Goal: Information Seeking & Learning: Learn about a topic

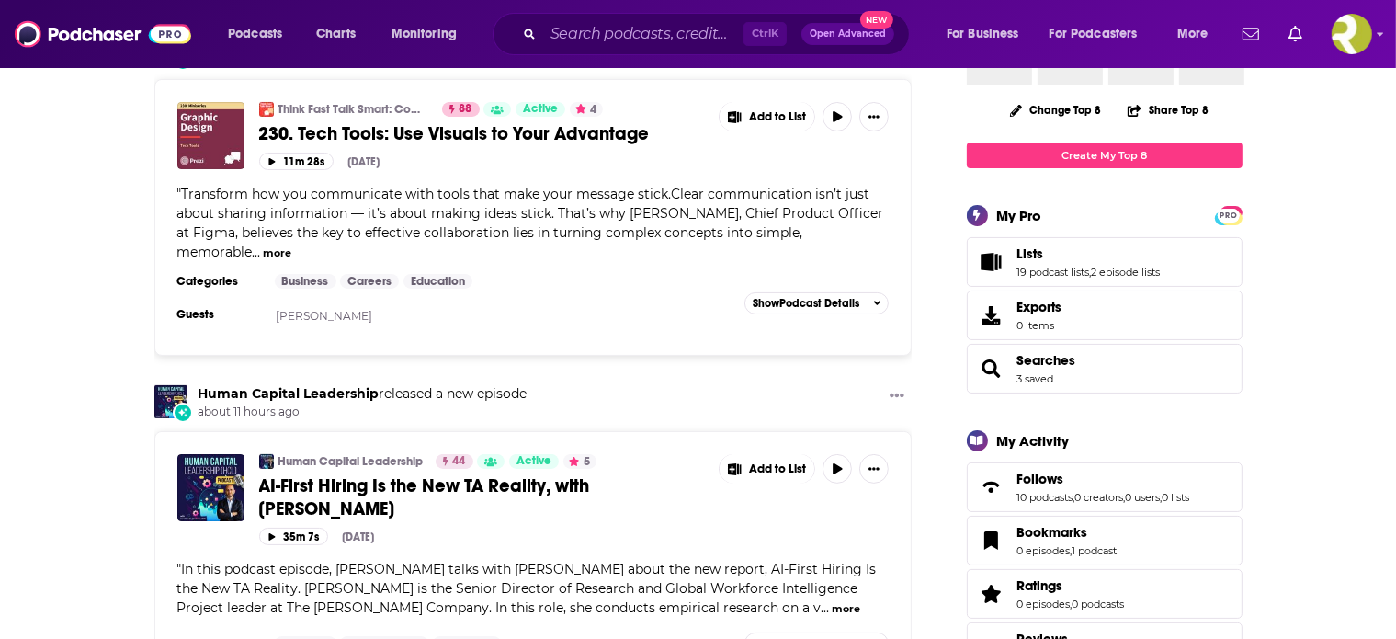
scroll to position [195, 0]
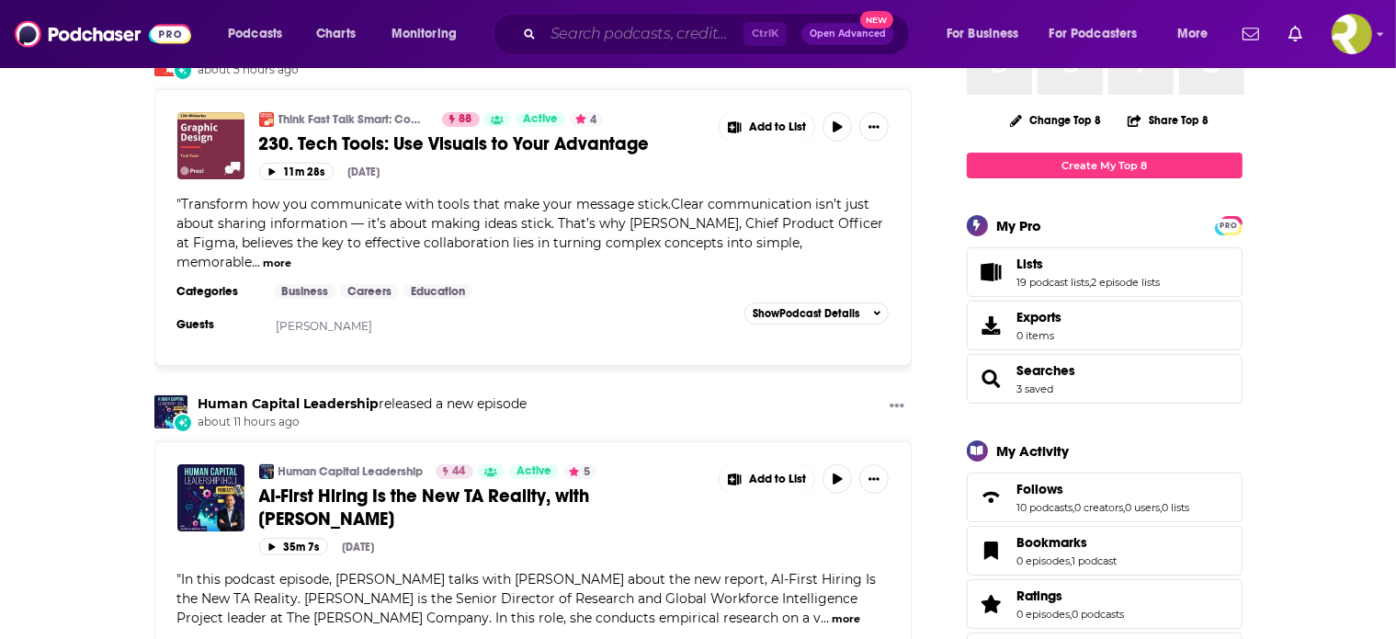
click at [604, 40] on input "Search podcasts, credits, & more..." at bounding box center [643, 33] width 200 height 29
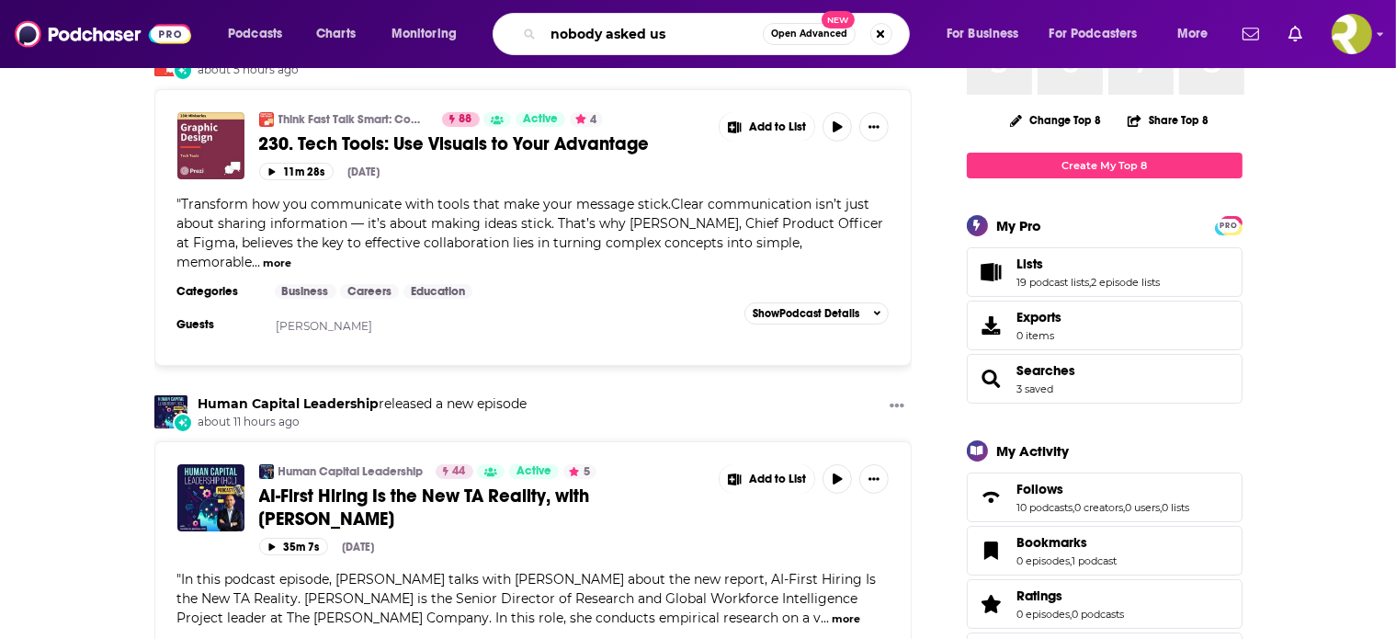
type input "nobody asked us"
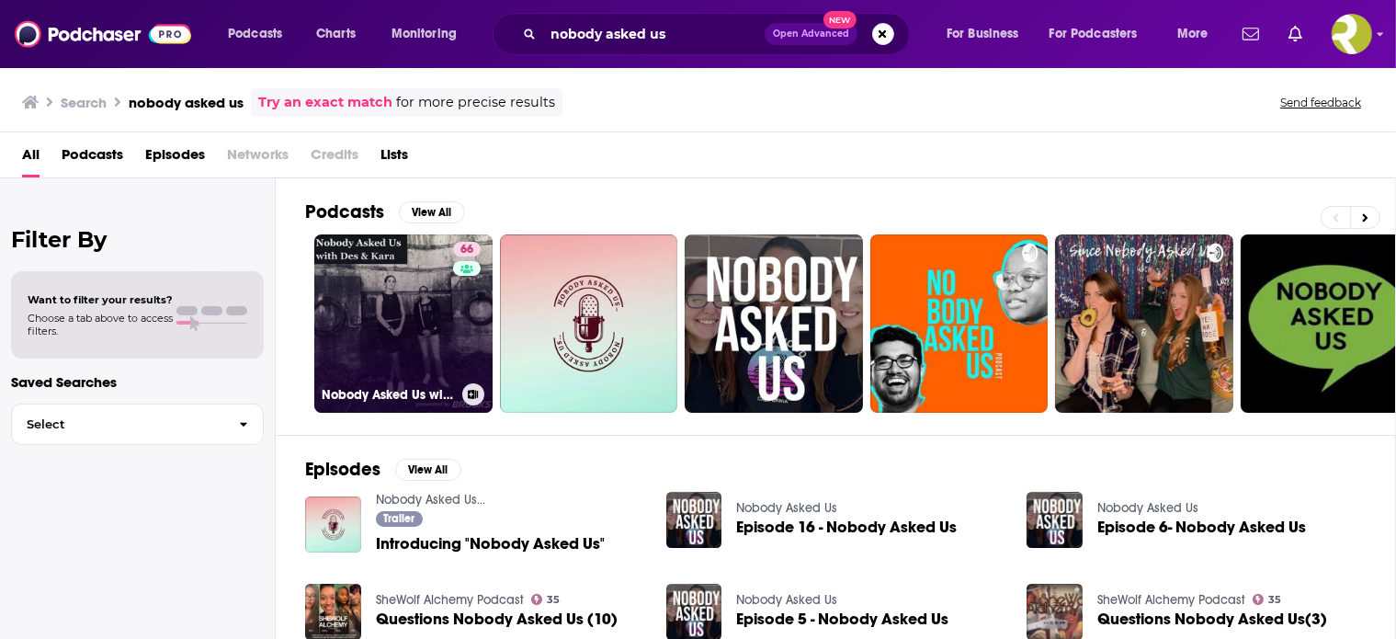
click at [432, 352] on link "66 Nobody Asked Us with Des & [PERSON_NAME]" at bounding box center [403, 323] width 178 height 178
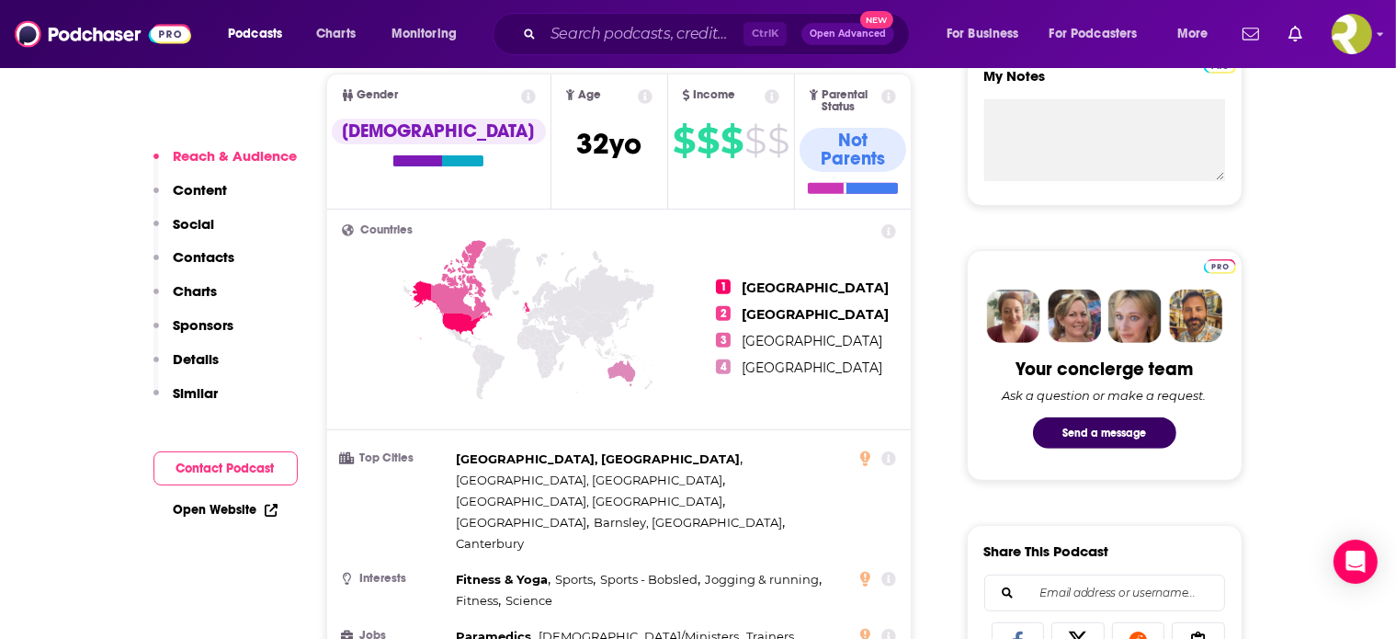
scroll to position [786, 0]
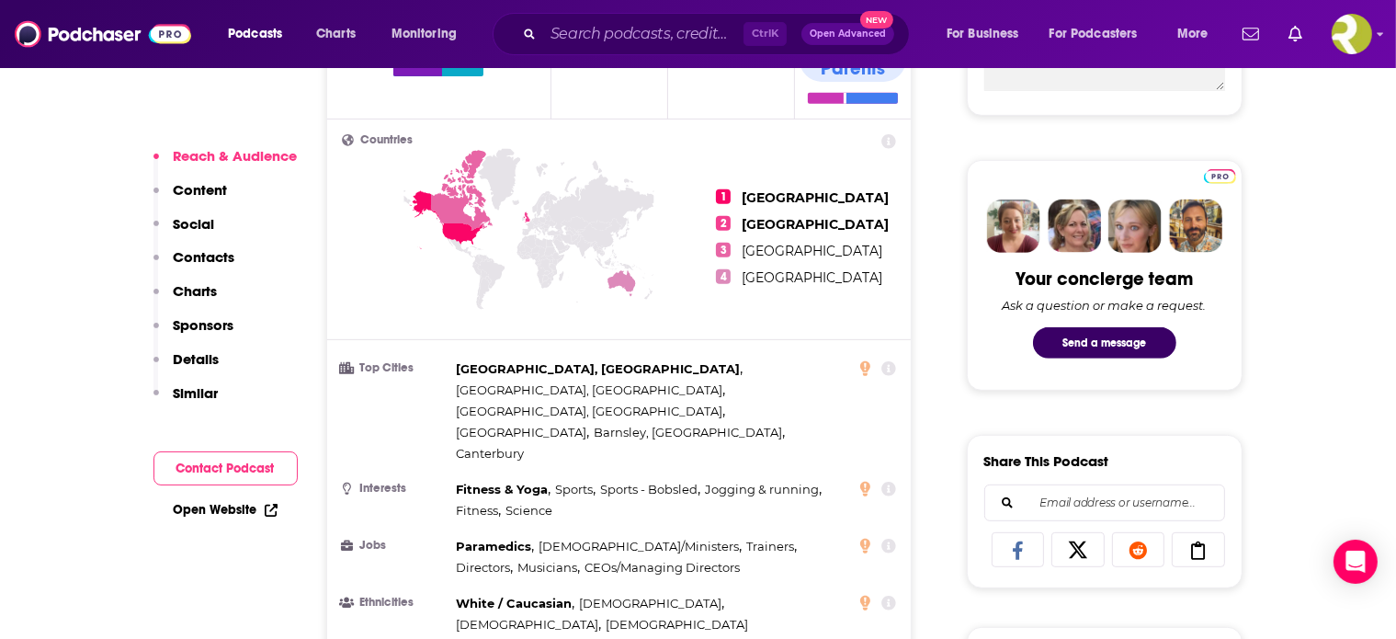
click at [174, 300] on p "Charts" at bounding box center [196, 290] width 44 height 17
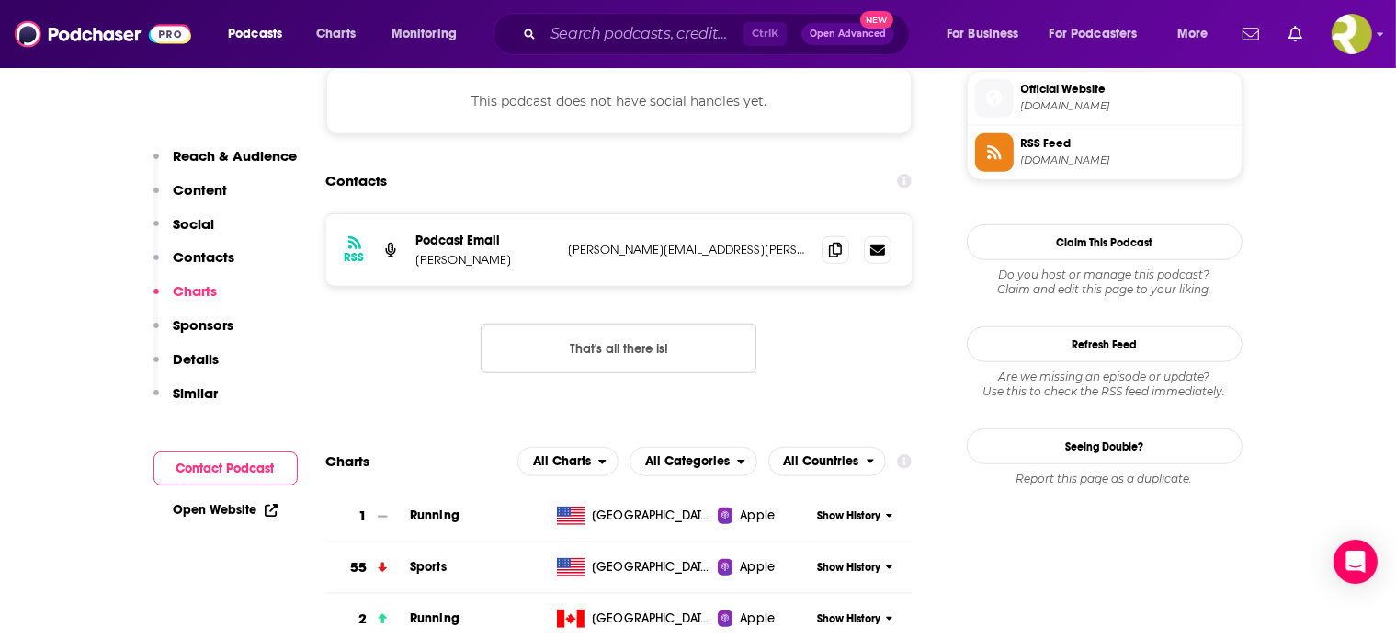
scroll to position [1834, 0]
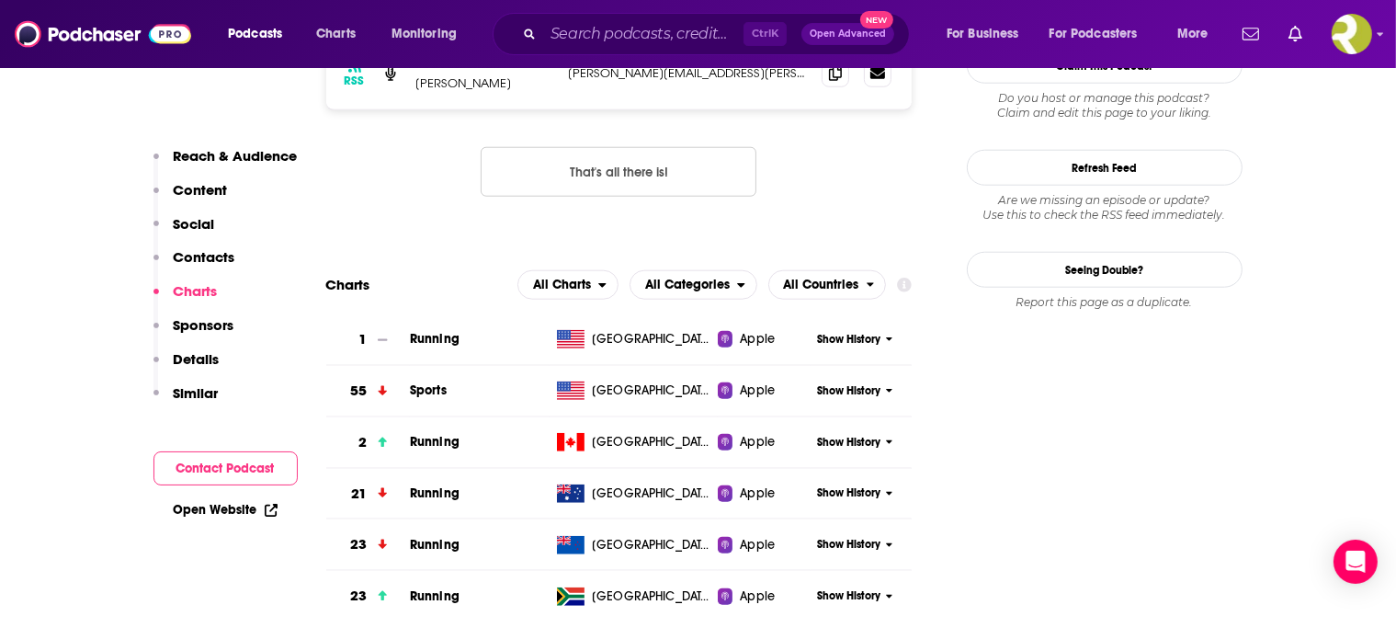
click at [174, 334] on p "Sponsors" at bounding box center [204, 324] width 61 height 17
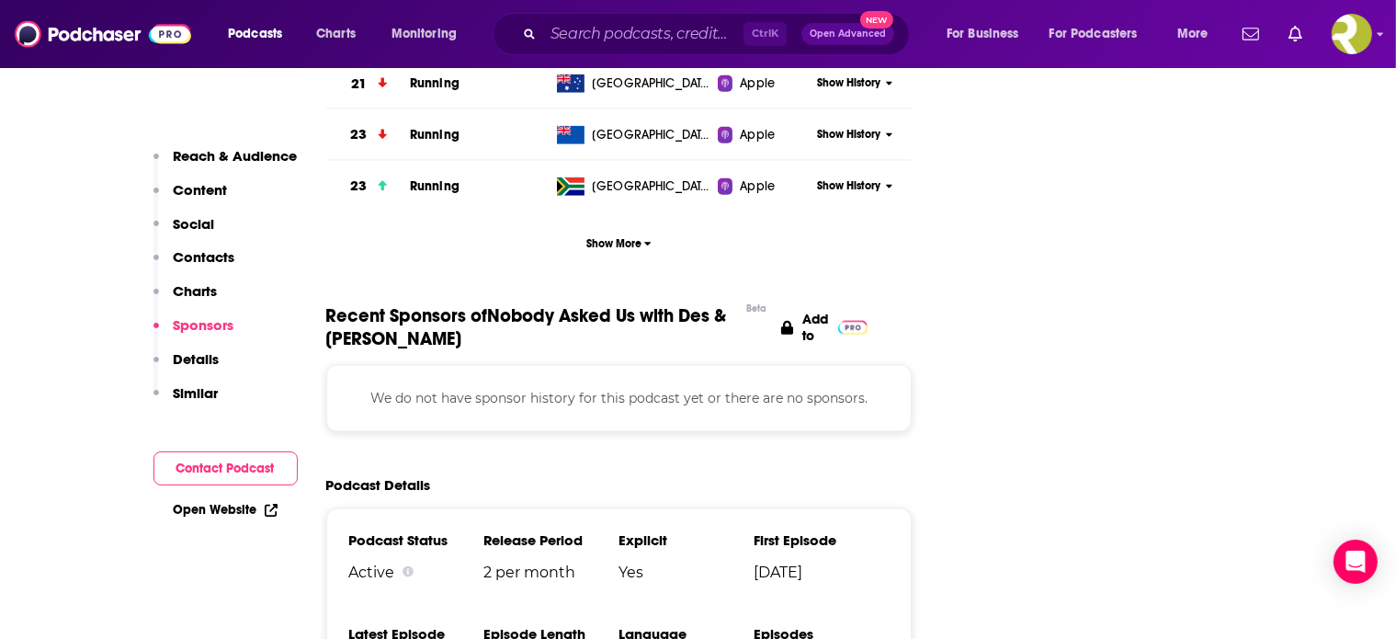
scroll to position [2305, 0]
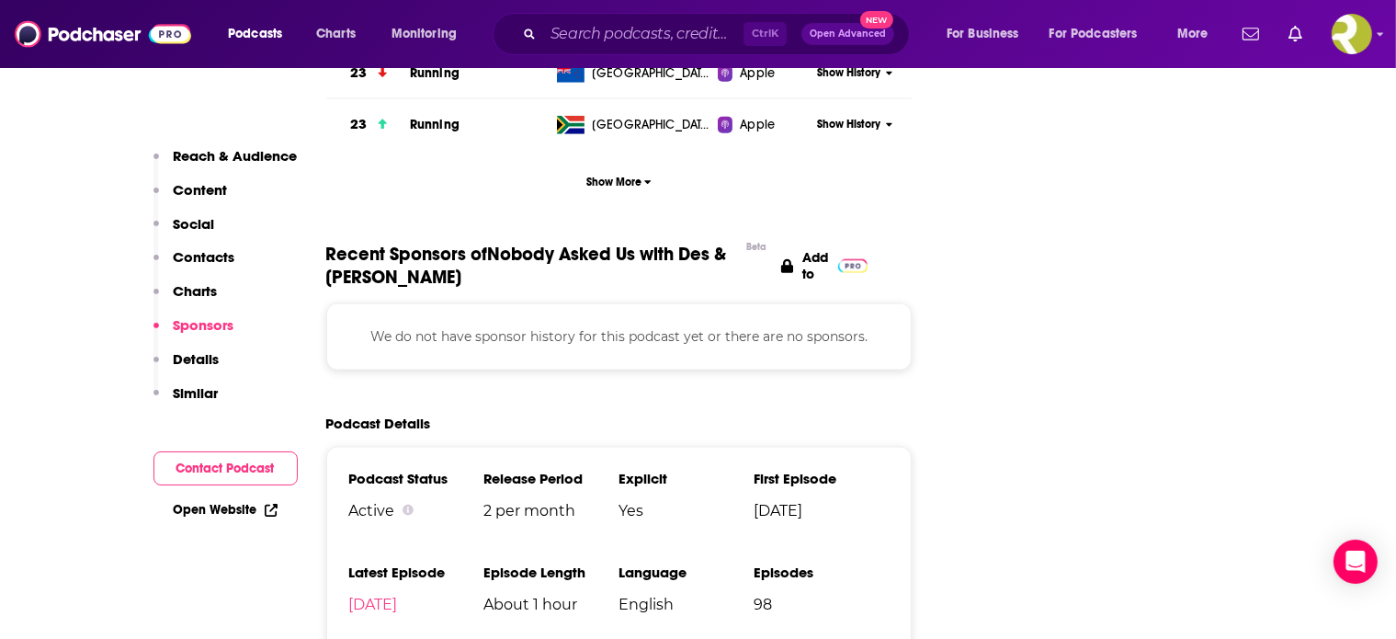
click at [179, 300] on p "Charts" at bounding box center [196, 290] width 44 height 17
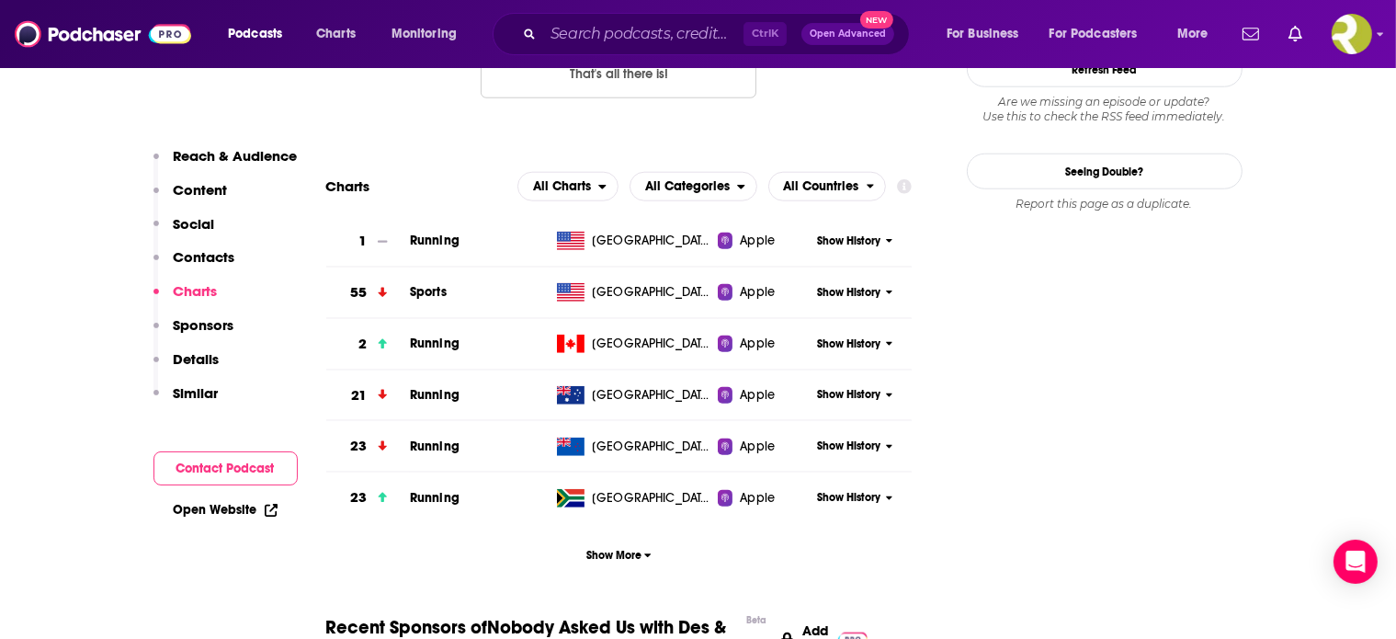
scroll to position [1934, 0]
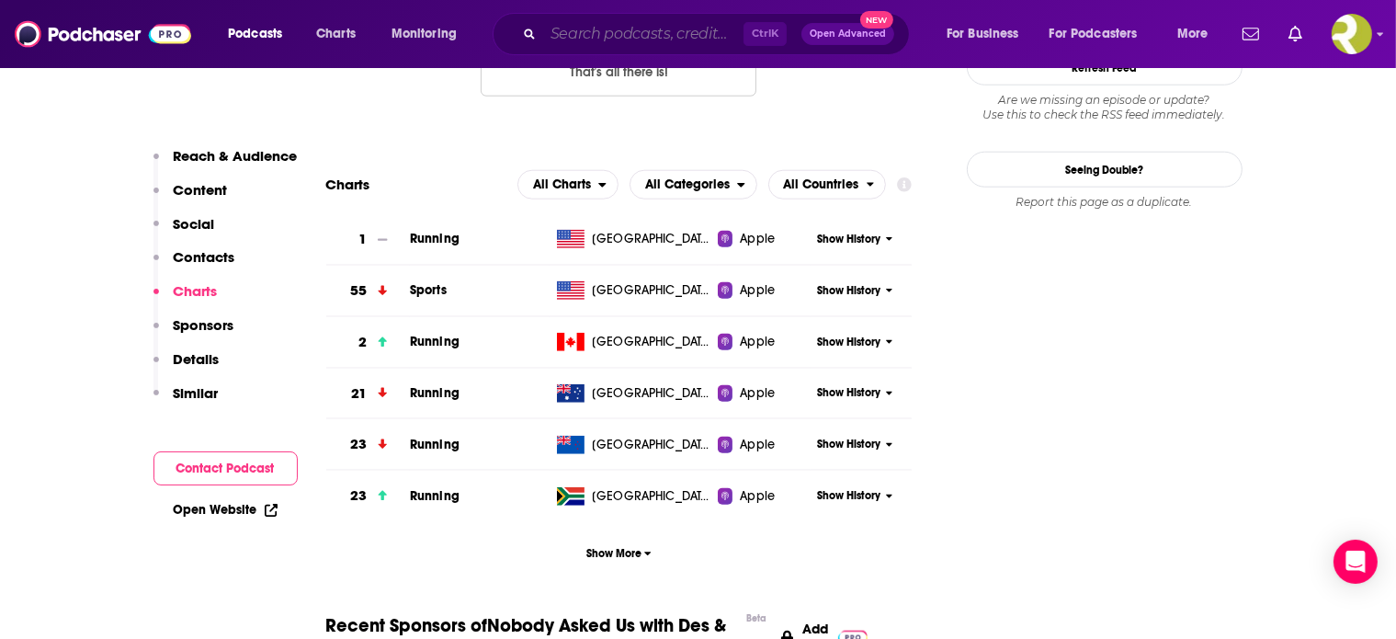
click at [651, 35] on input "Search podcasts, credits, & more..." at bounding box center [643, 33] width 200 height 29
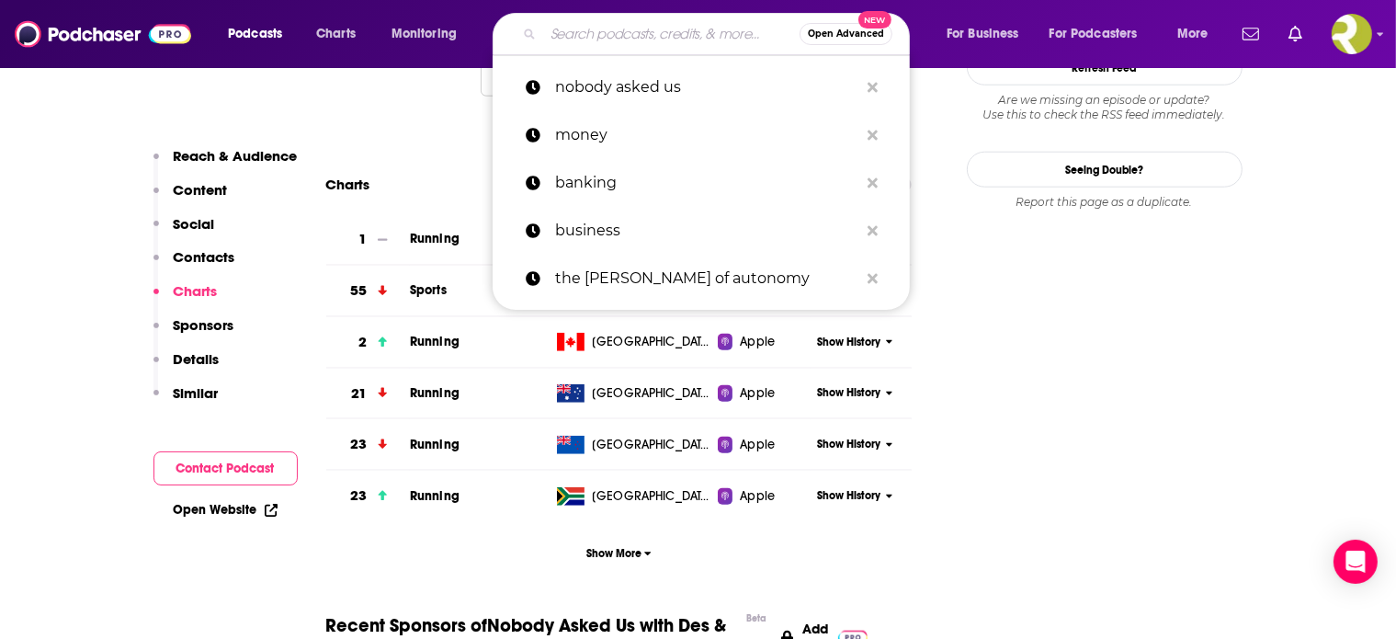
click at [195, 266] on p "Contacts" at bounding box center [205, 256] width 62 height 17
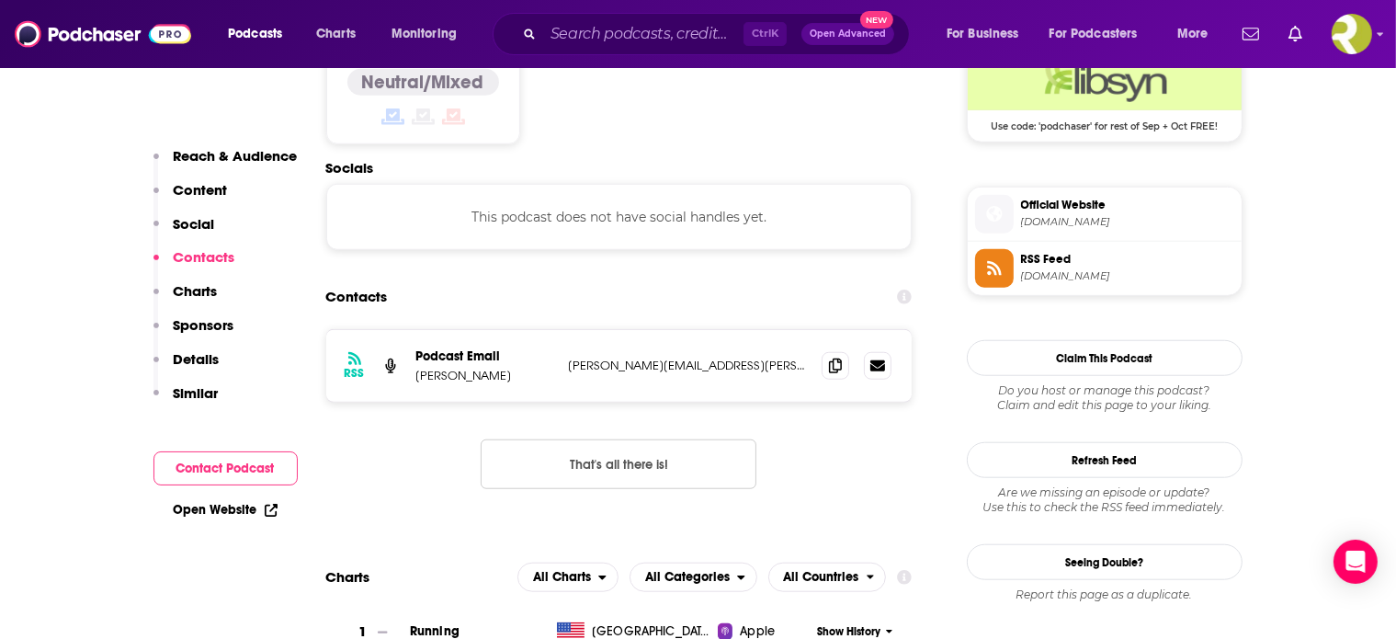
scroll to position [1533, 0]
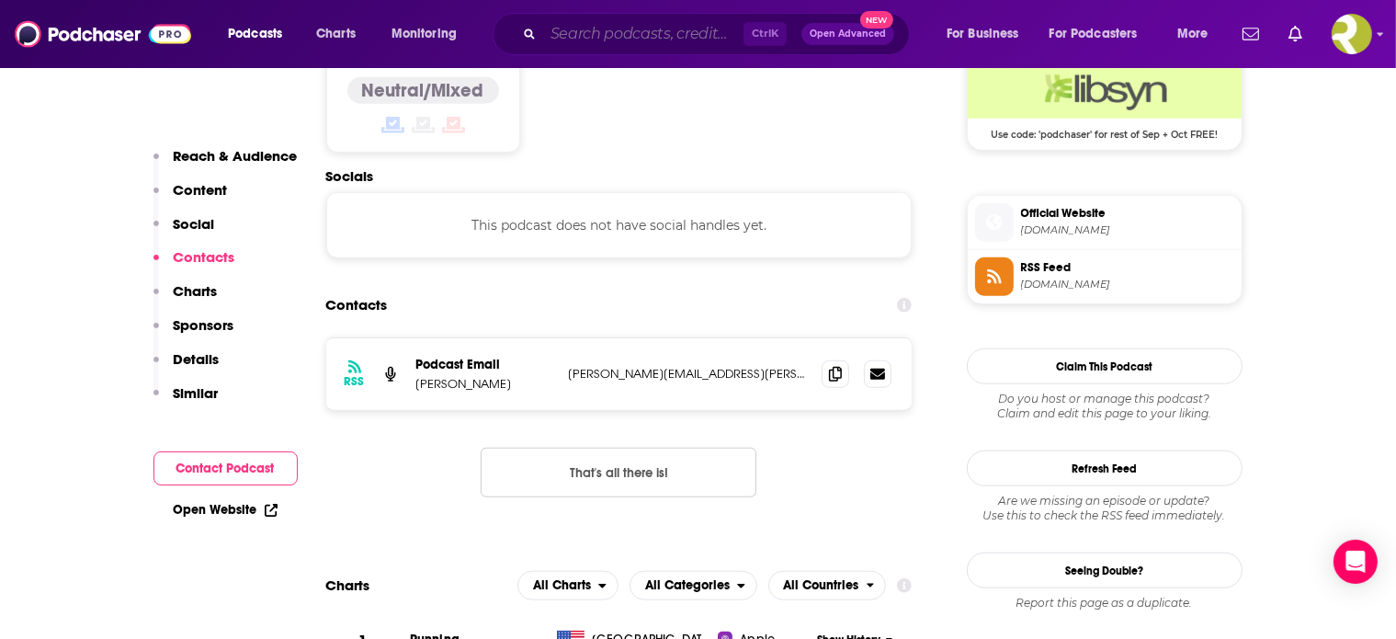
click at [605, 31] on input "Search podcasts, credits, & more..." at bounding box center [643, 33] width 200 height 29
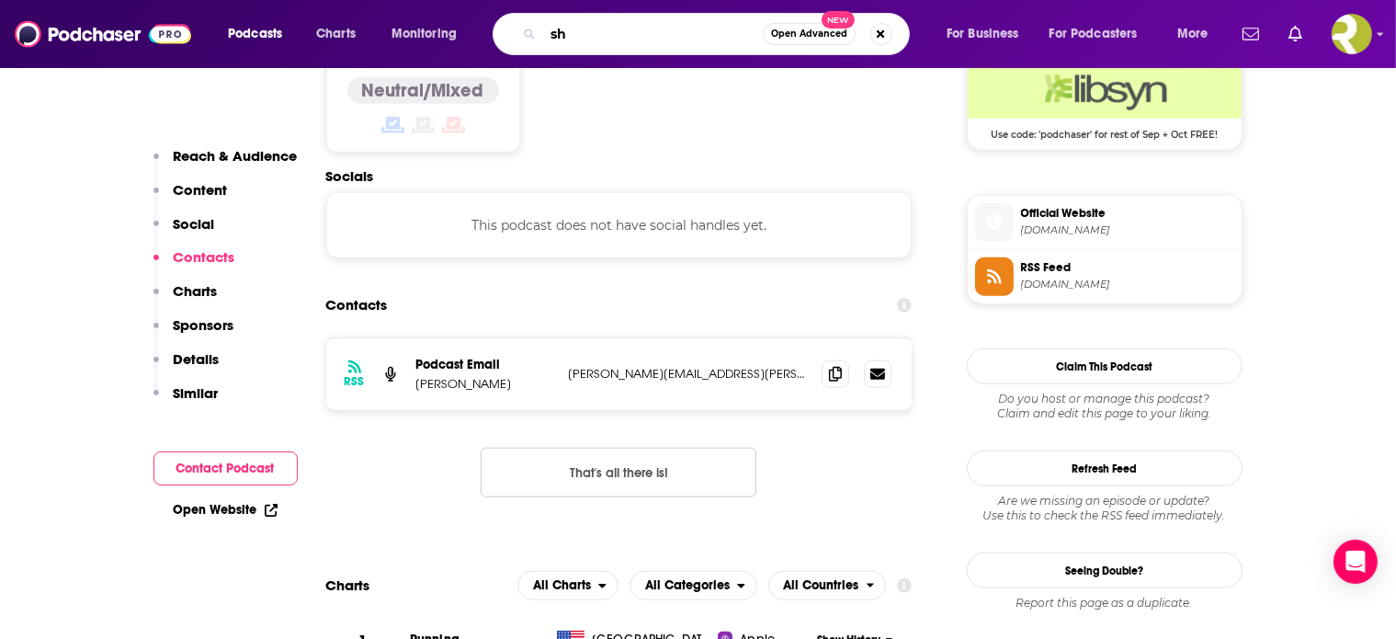
type input "s"
type input "livestock"
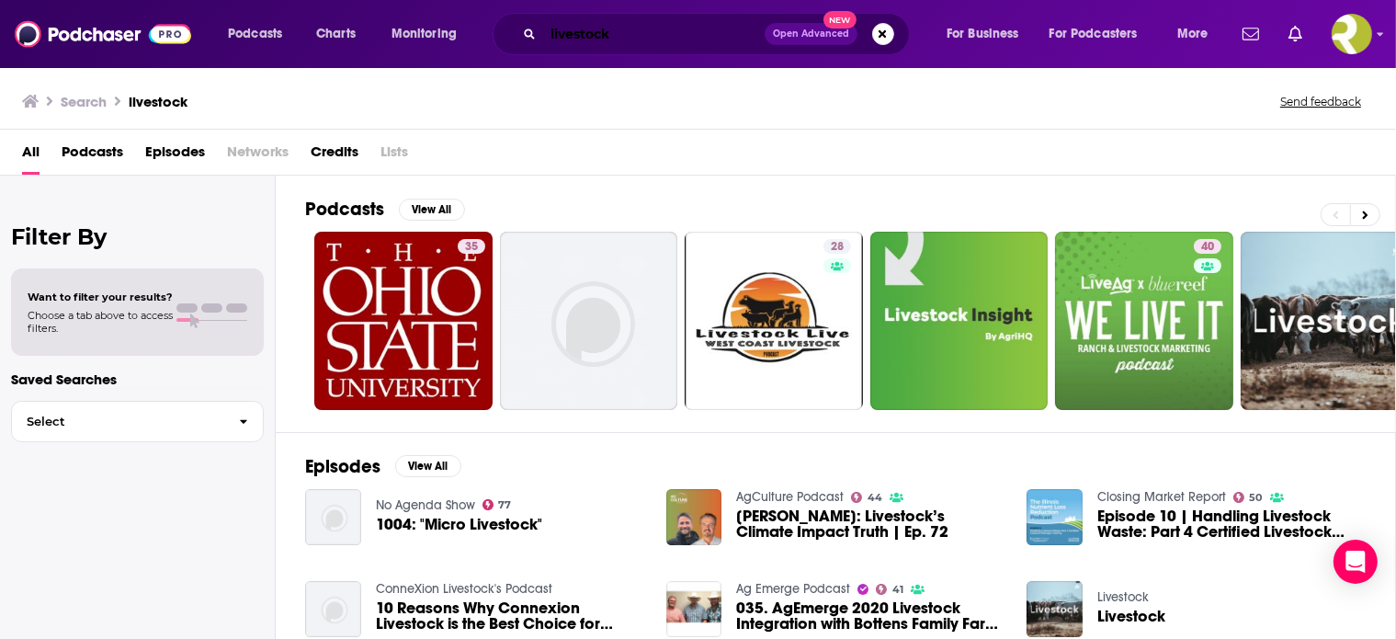
click at [652, 32] on input "livestock" at bounding box center [653, 33] width 221 height 29
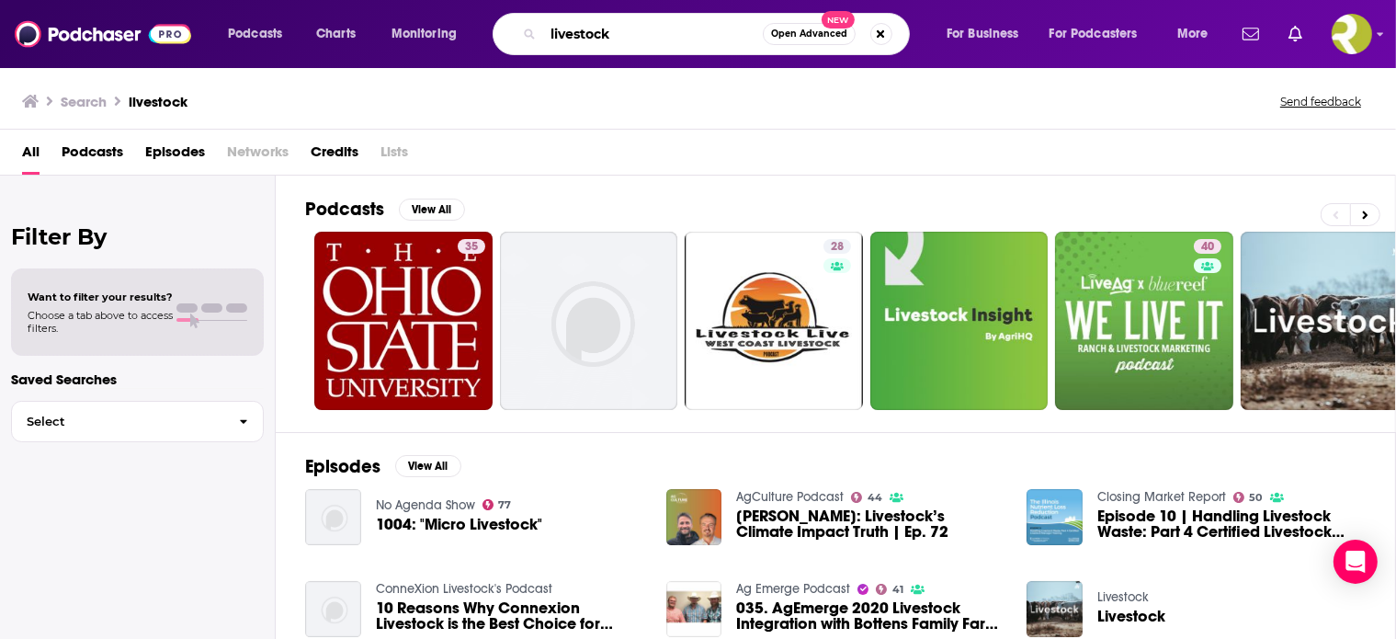
click at [652, 32] on input "livestock" at bounding box center [653, 33] width 220 height 29
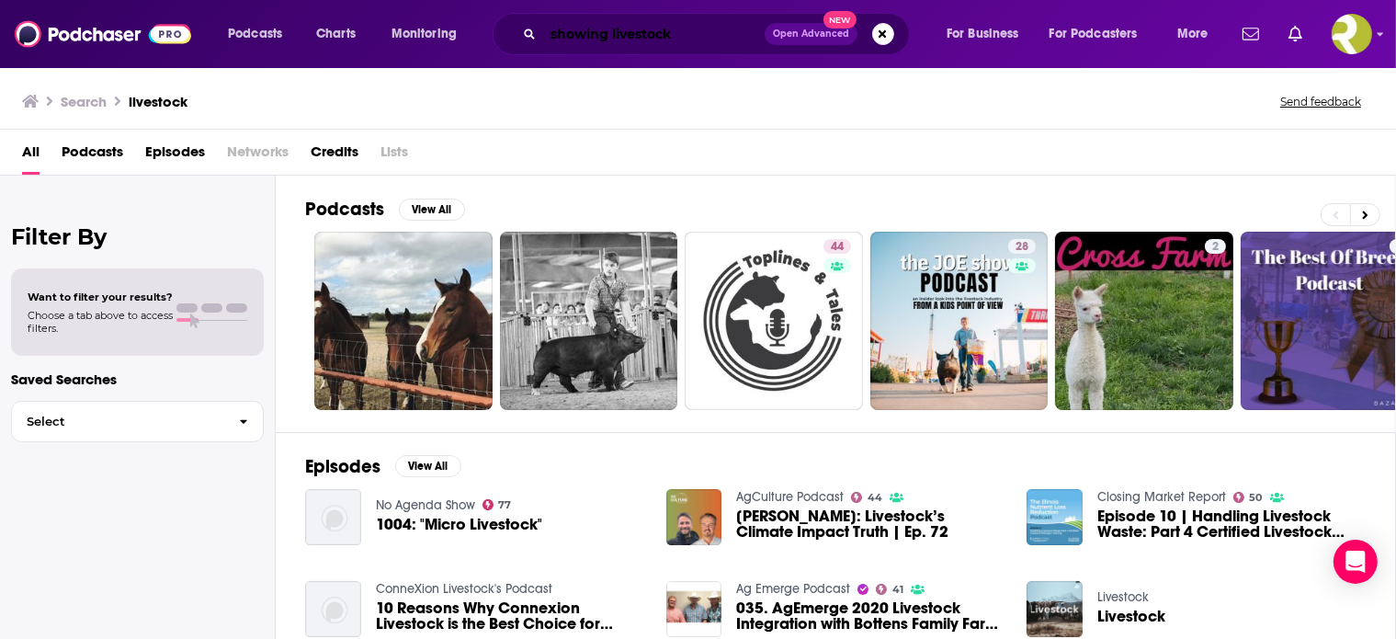
click at [672, 39] on input "showing livestock" at bounding box center [653, 33] width 221 height 29
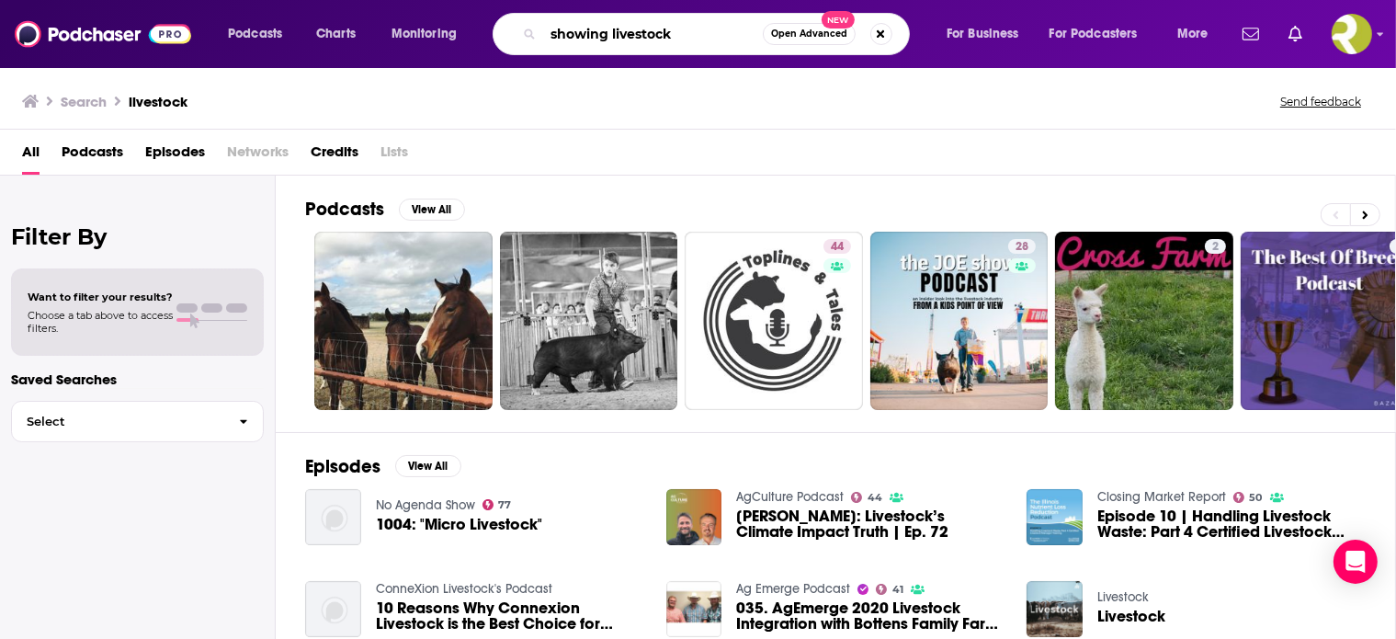
click at [672, 39] on input "showing livestock" at bounding box center [653, 33] width 220 height 29
type input "human animal bond"
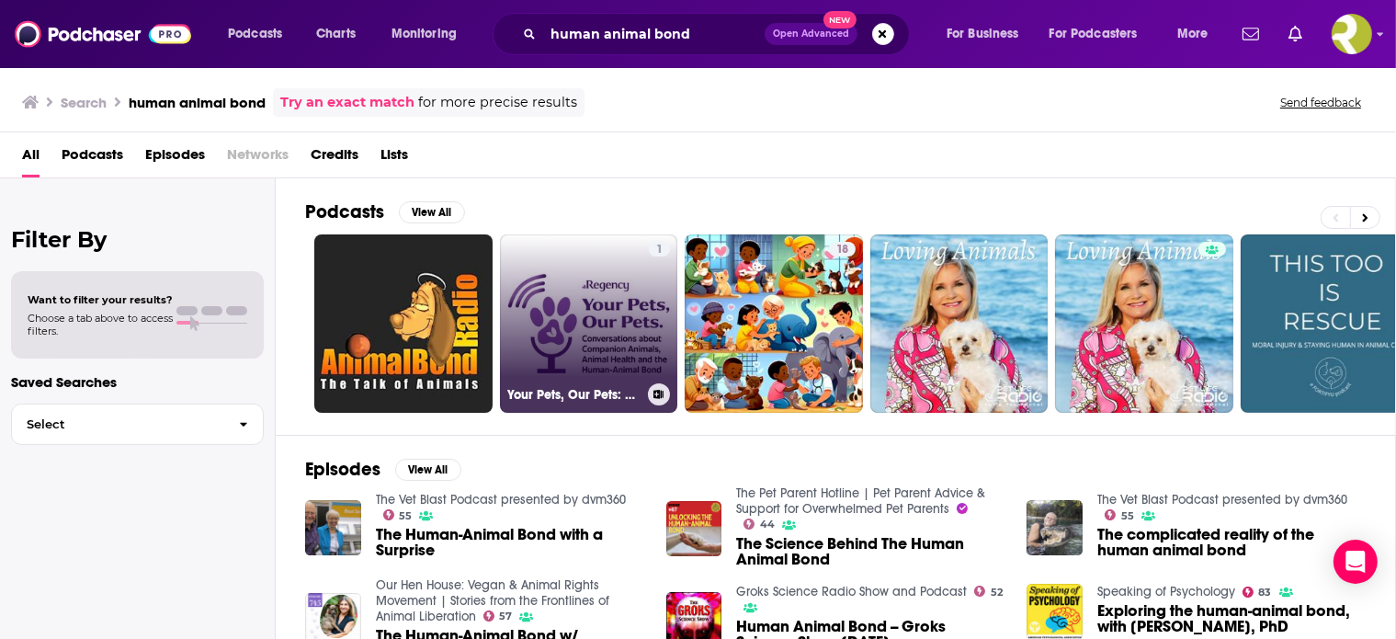
click at [607, 315] on link "1 Your Pets, Our Pets: Conversations about companion animals, animal health, an…" at bounding box center [589, 323] width 178 height 178
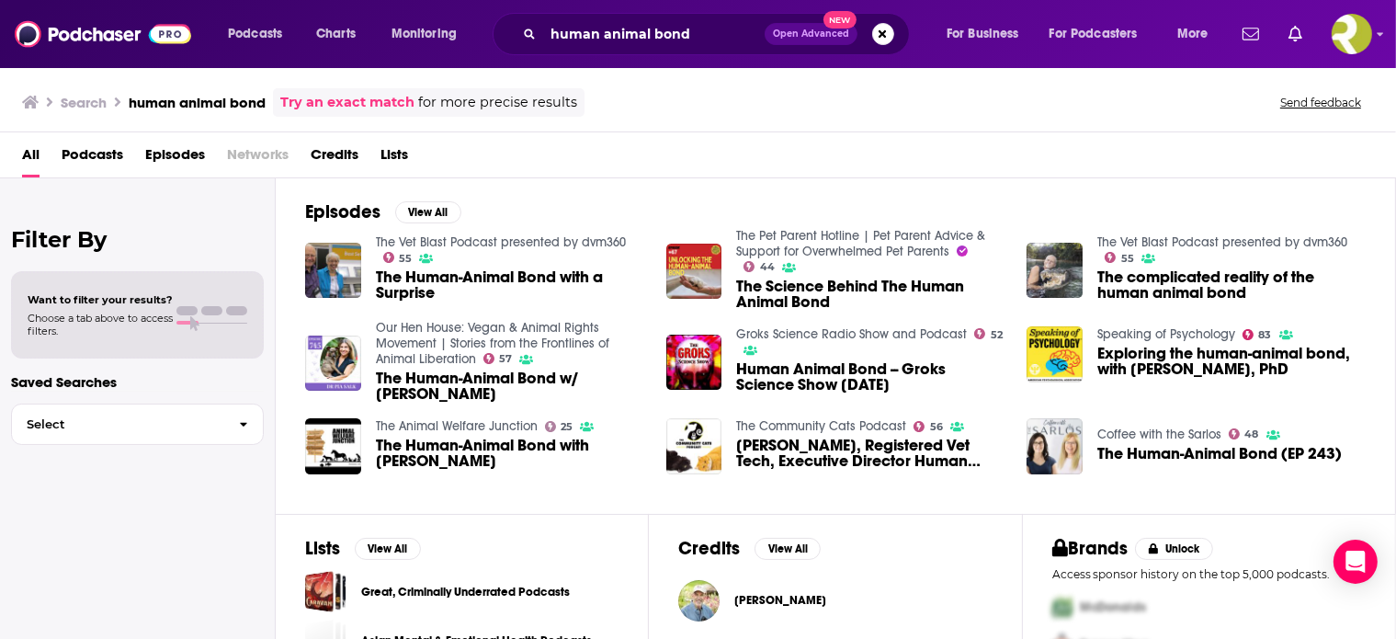
scroll to position [261, 0]
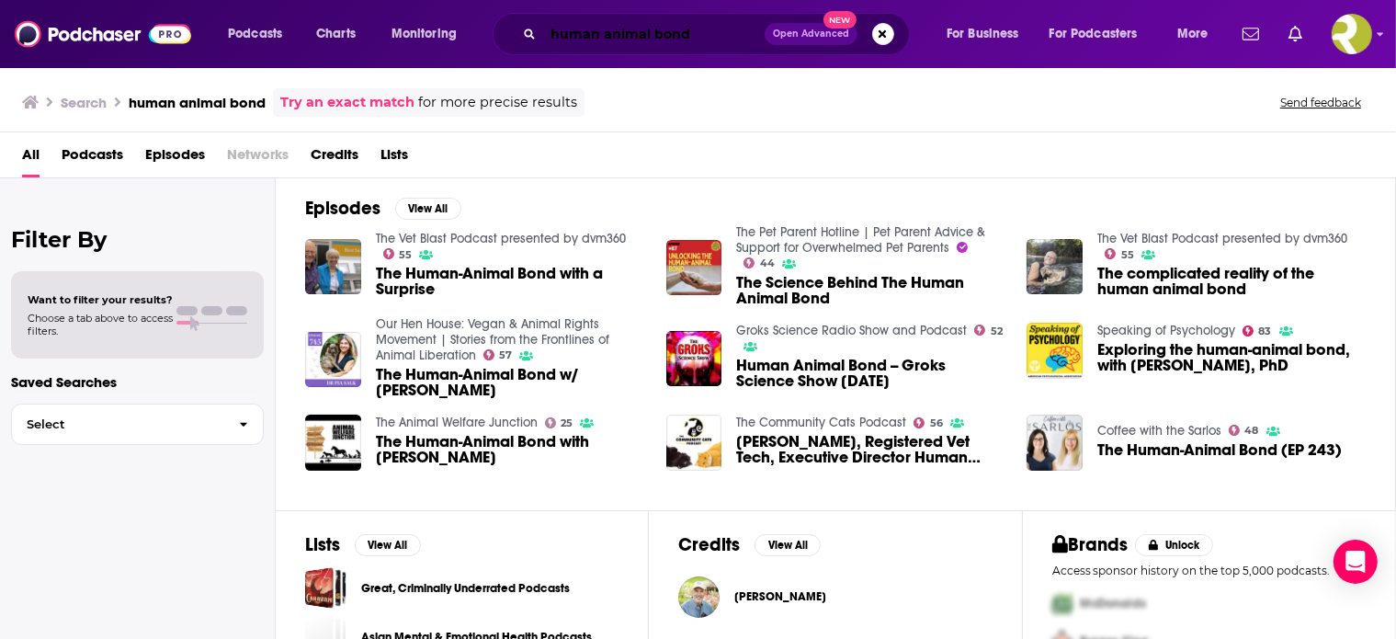
click at [656, 36] on input "human animal bond" at bounding box center [653, 33] width 221 height 29
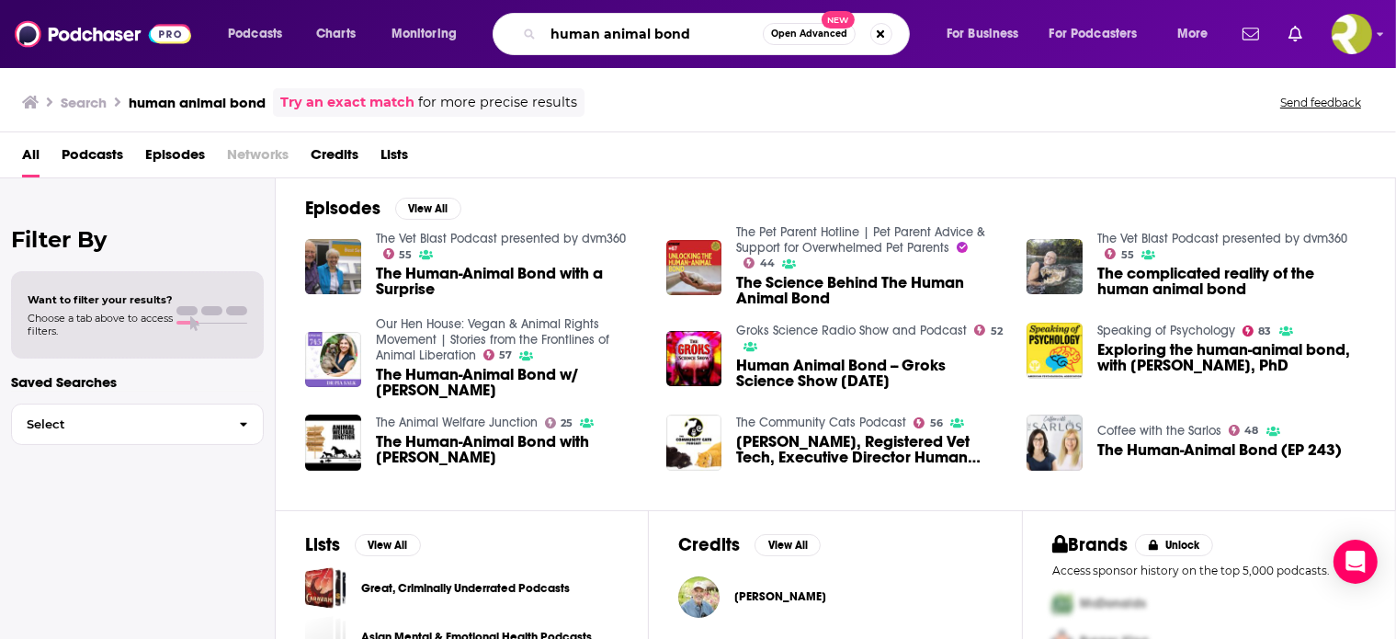
click at [656, 36] on input "human animal bond" at bounding box center [653, 33] width 220 height 29
click at [771, 33] on span "Open Advanced" at bounding box center [809, 33] width 76 height 9
click at [939, 113] on div "Search human animal bond Try an exact match for more precise results Send feedb…" at bounding box center [694, 102] width 1345 height 28
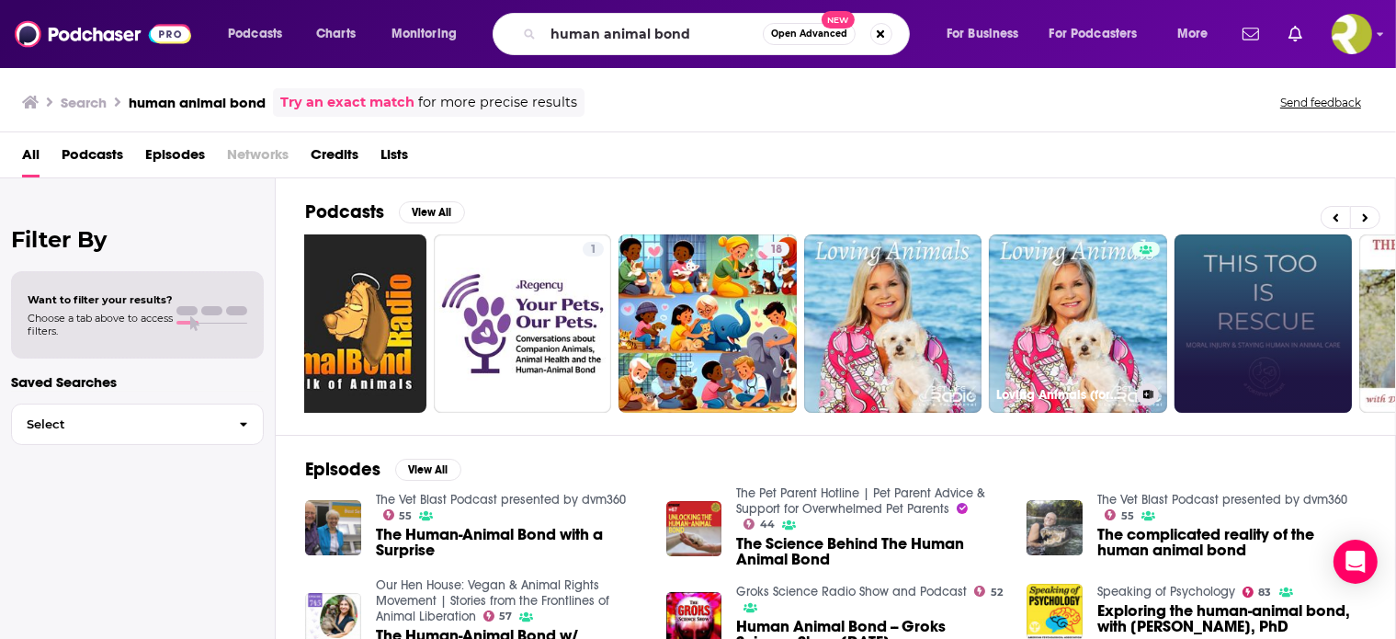
scroll to position [0, 0]
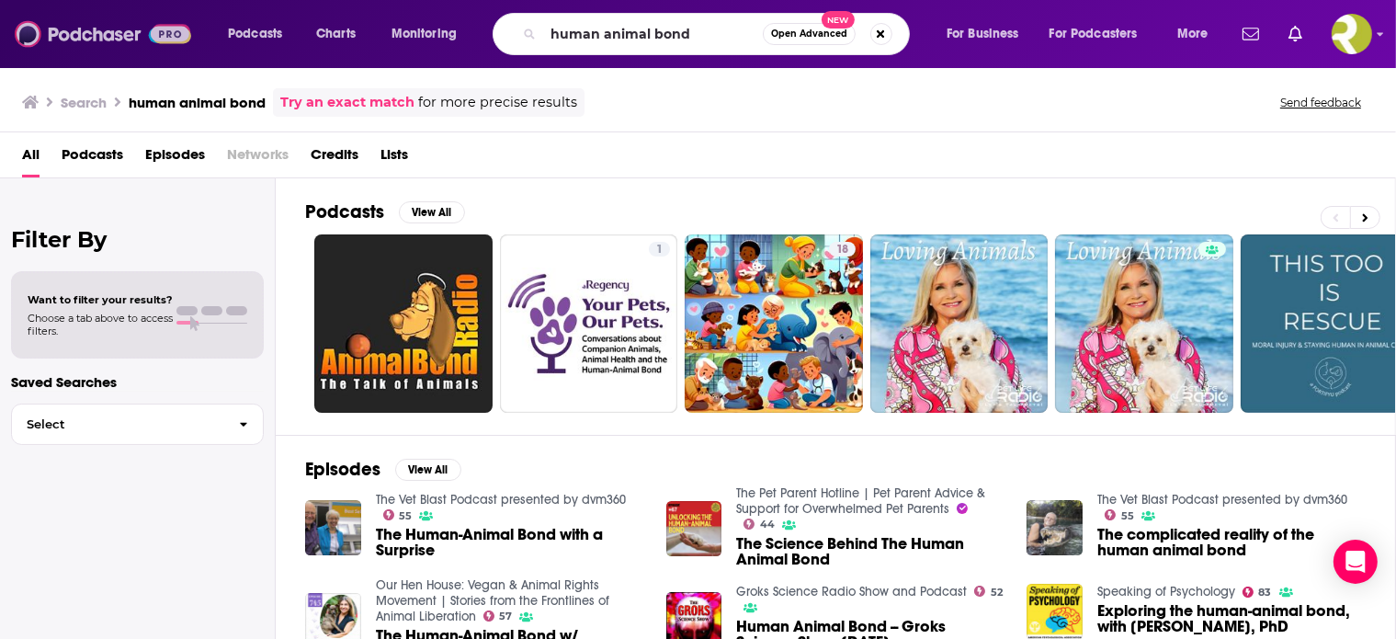
click at [91, 33] on img at bounding box center [103, 34] width 176 height 35
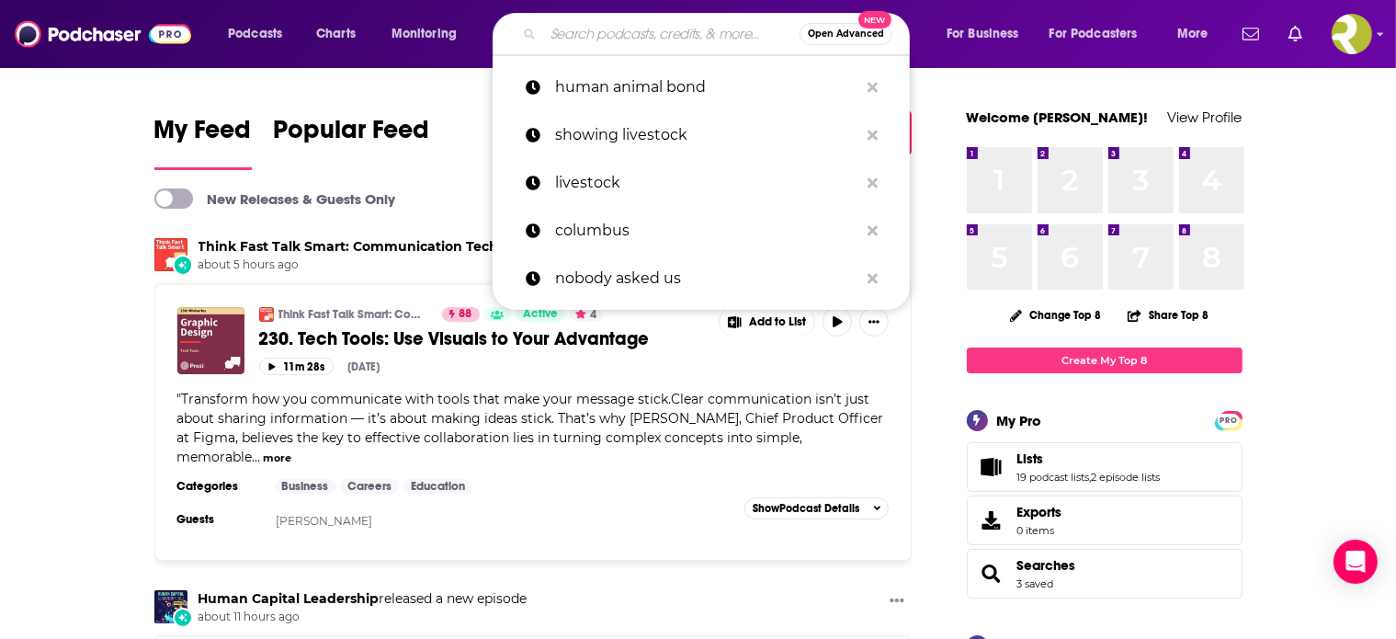
click at [867, 34] on div "Open Advanced New" at bounding box center [701, 34] width 417 height 42
click at [823, 27] on button "Open Advanced New" at bounding box center [846, 34] width 93 height 22
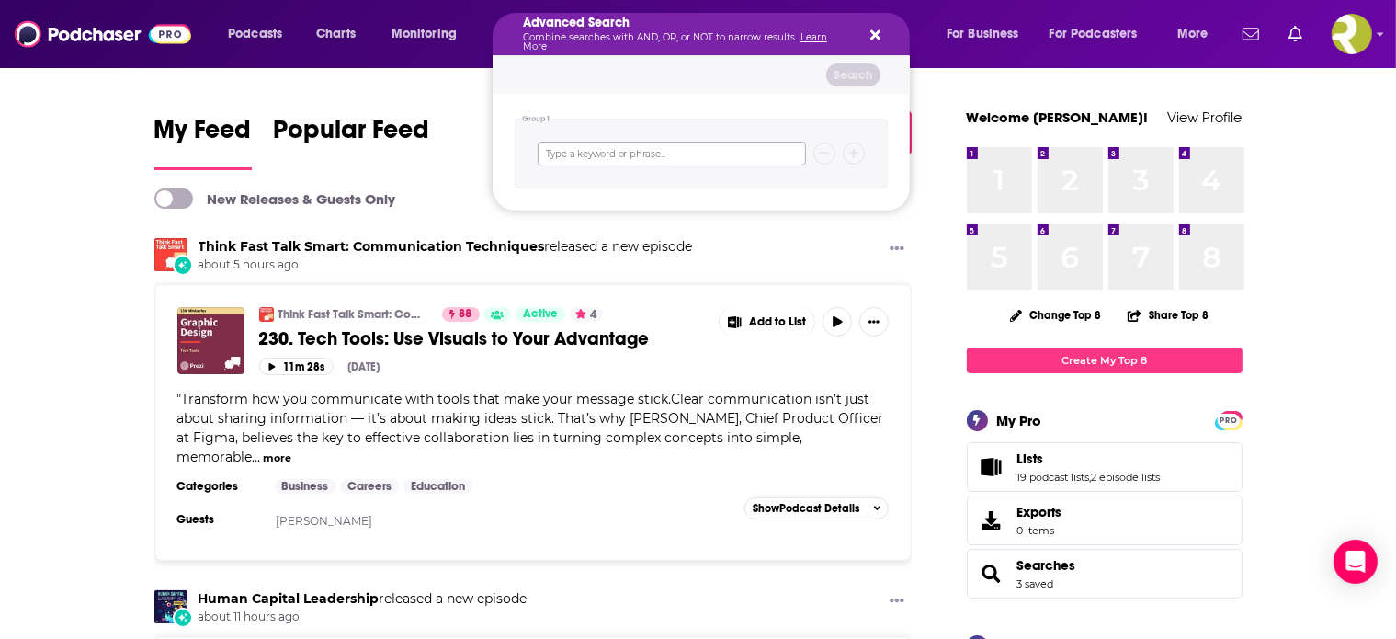
click at [674, 159] on input "Search podcasts, credits, & more..." at bounding box center [672, 154] width 268 height 24
click at [870, 28] on icon "Search podcasts, credits, & more..." at bounding box center [875, 35] width 10 height 15
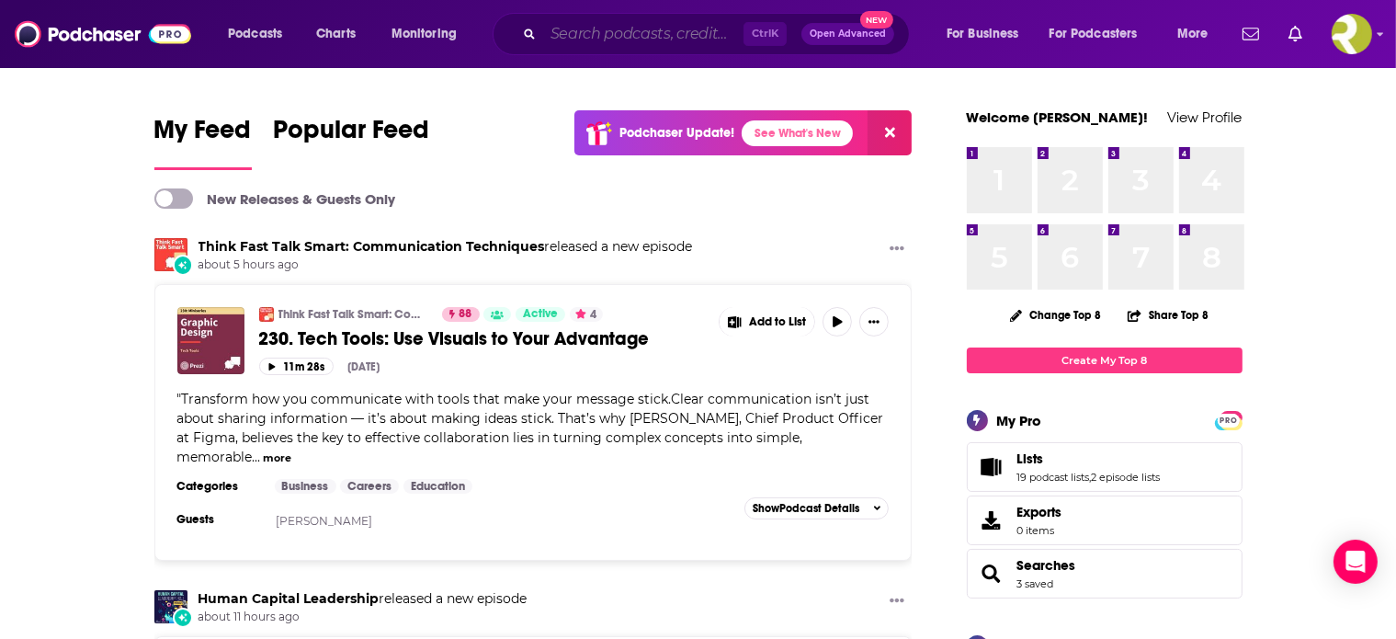
click at [647, 40] on input "Search podcasts, credits, & more..." at bounding box center [643, 33] width 200 height 29
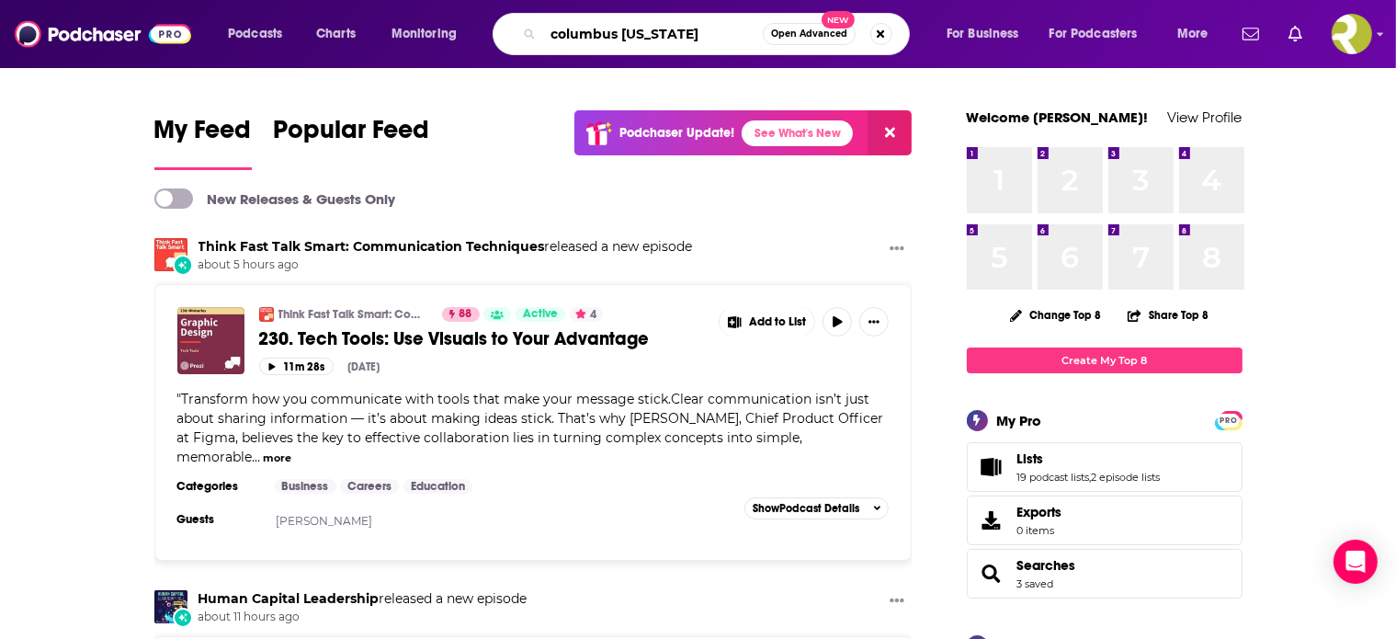
type input "columbus [US_STATE]"
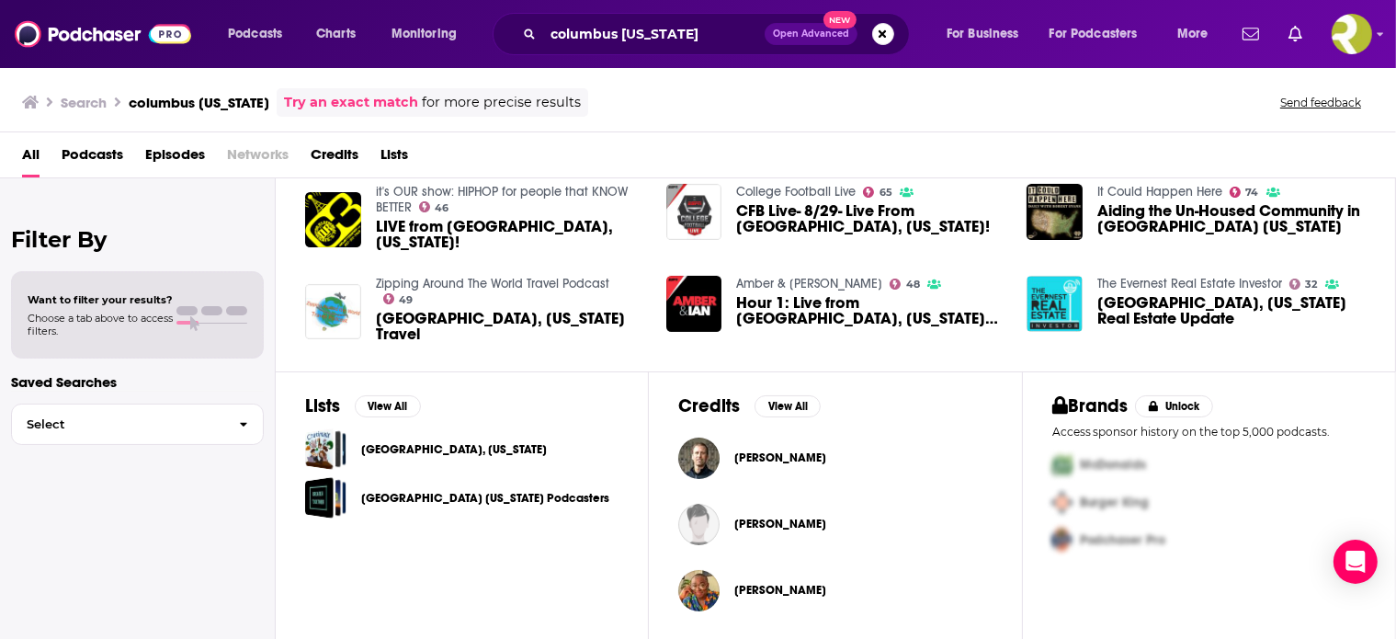
scroll to position [437, 0]
click at [445, 448] on div "Podcasts Charts Monitoring columbus [US_STATE] Open Advanced New For Business F…" at bounding box center [698, 319] width 1396 height 639
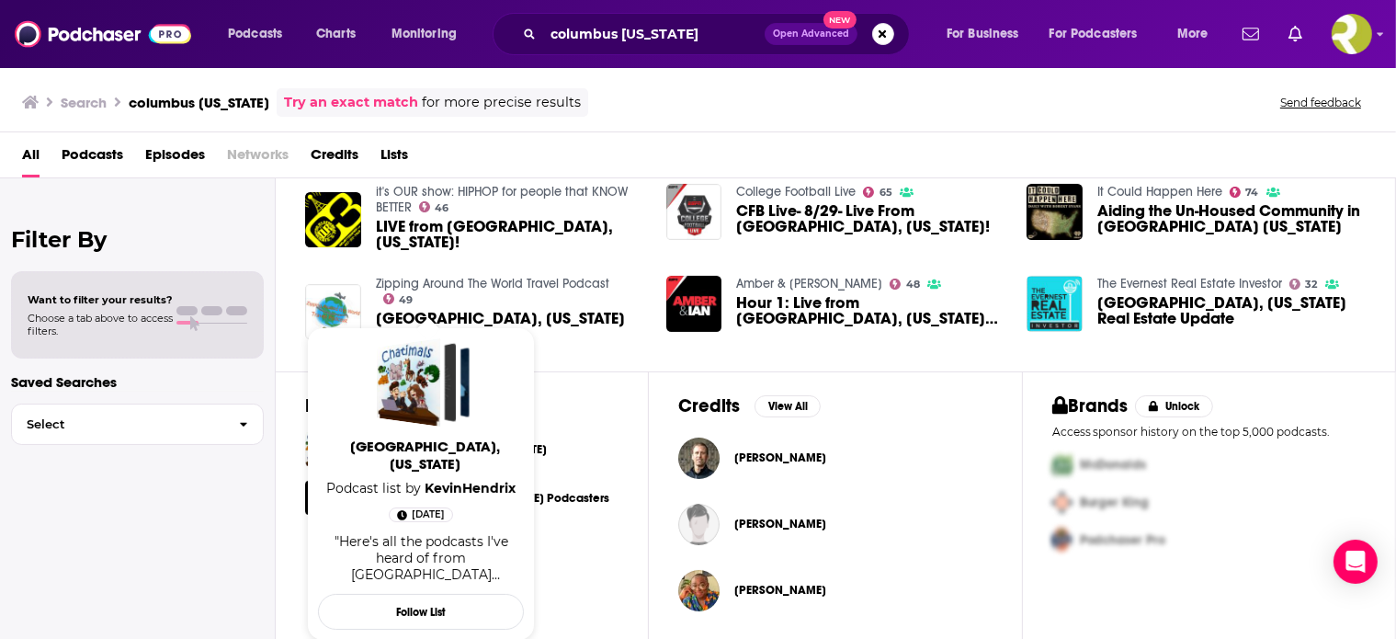
scroll to position [9, 0]
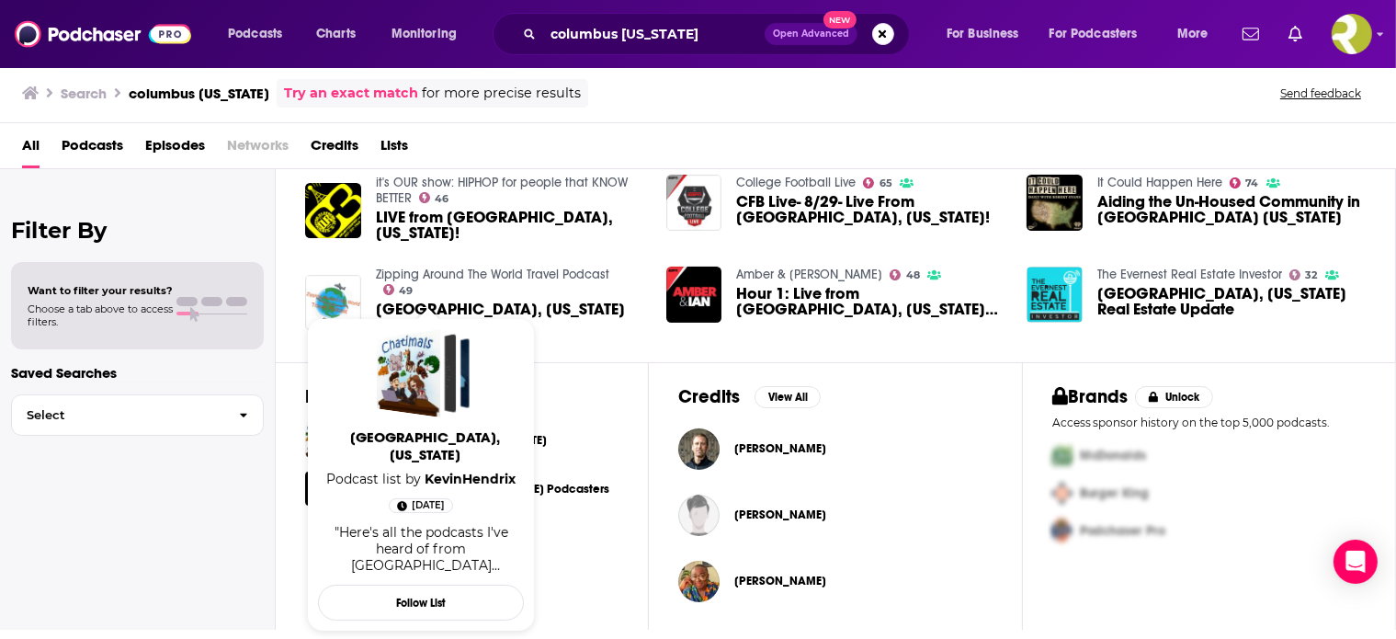
click at [607, 445] on div "[GEOGRAPHIC_DATA], [US_STATE]" at bounding box center [461, 439] width 313 height 41
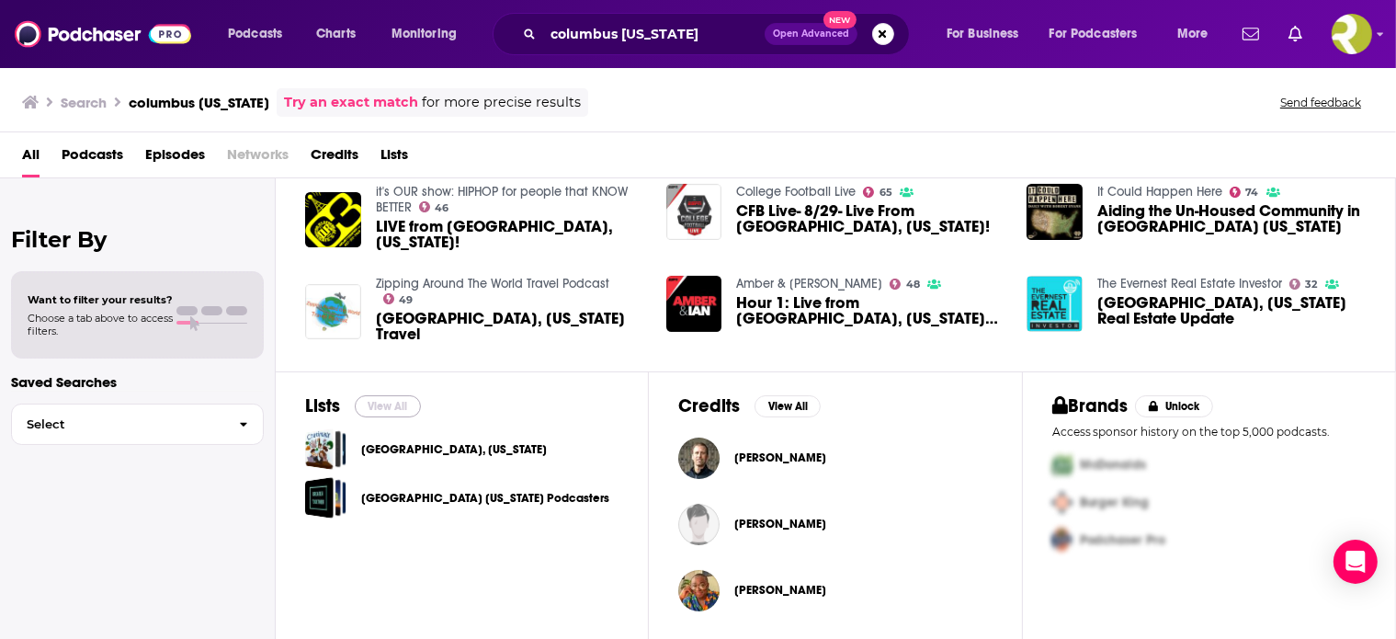
click at [421, 400] on button "View All" at bounding box center [388, 406] width 66 height 22
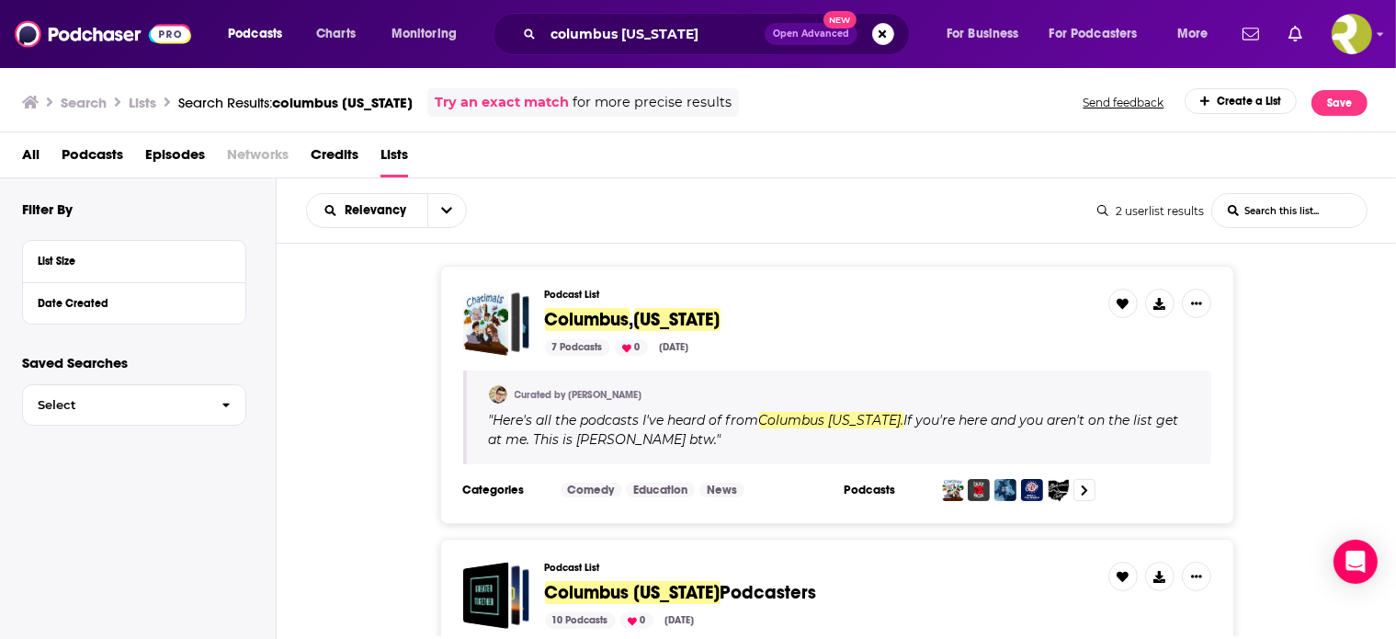
click at [783, 24] on button "Open Advanced New" at bounding box center [811, 34] width 93 height 22
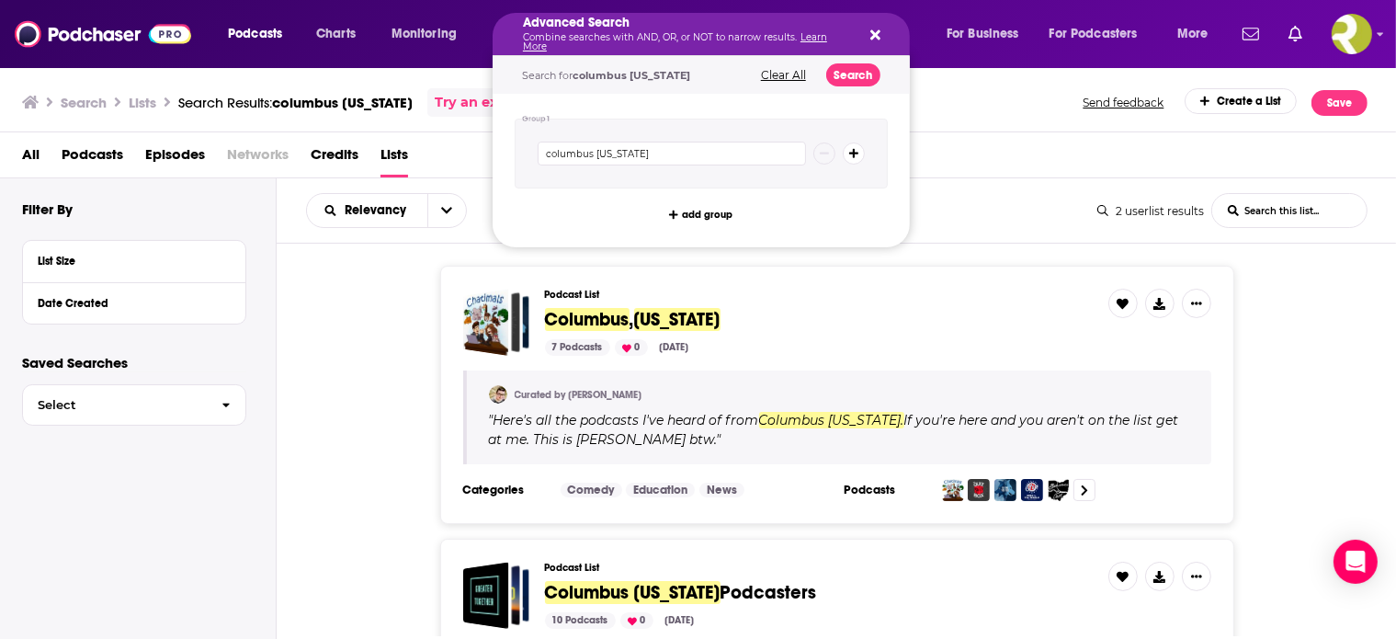
click at [613, 47] on link "Learn More" at bounding box center [675, 41] width 304 height 21
click at [870, 36] on icon "Search podcasts, credits, & more..." at bounding box center [875, 35] width 10 height 10
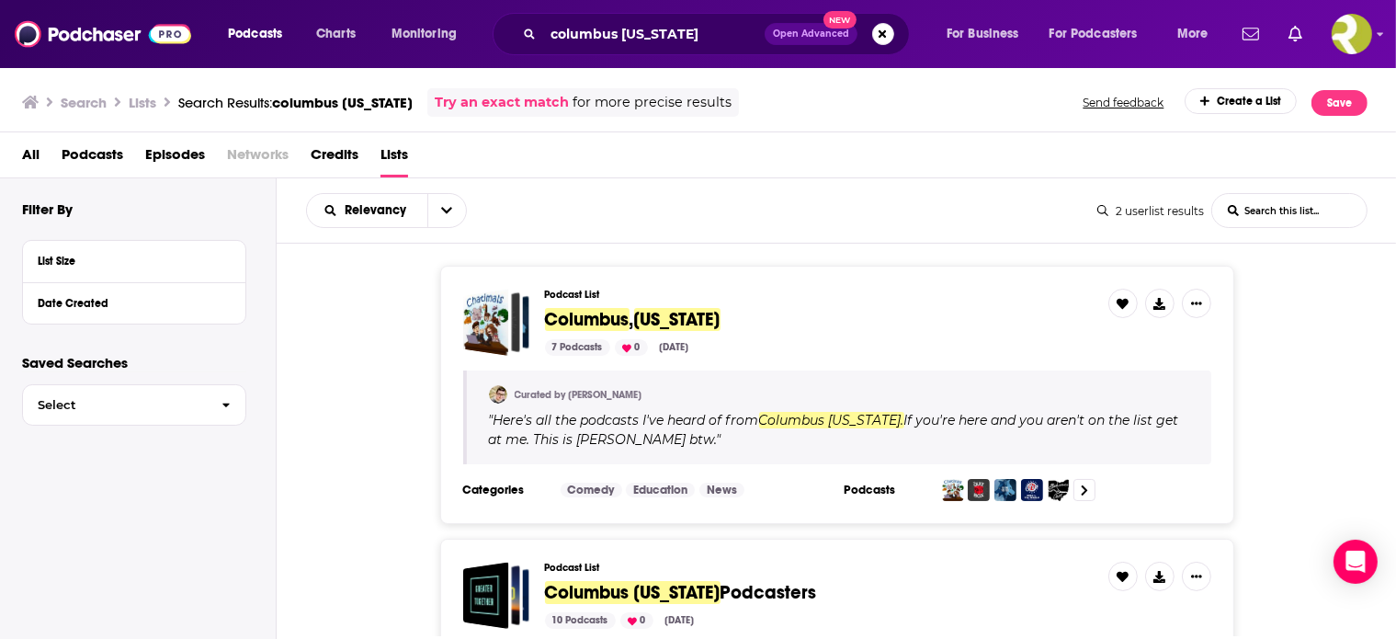
click at [843, 44] on span "Open Advanced New" at bounding box center [830, 34] width 130 height 22
click at [872, 31] on button "Search podcasts, credits, & more..." at bounding box center [883, 34] width 22 height 22
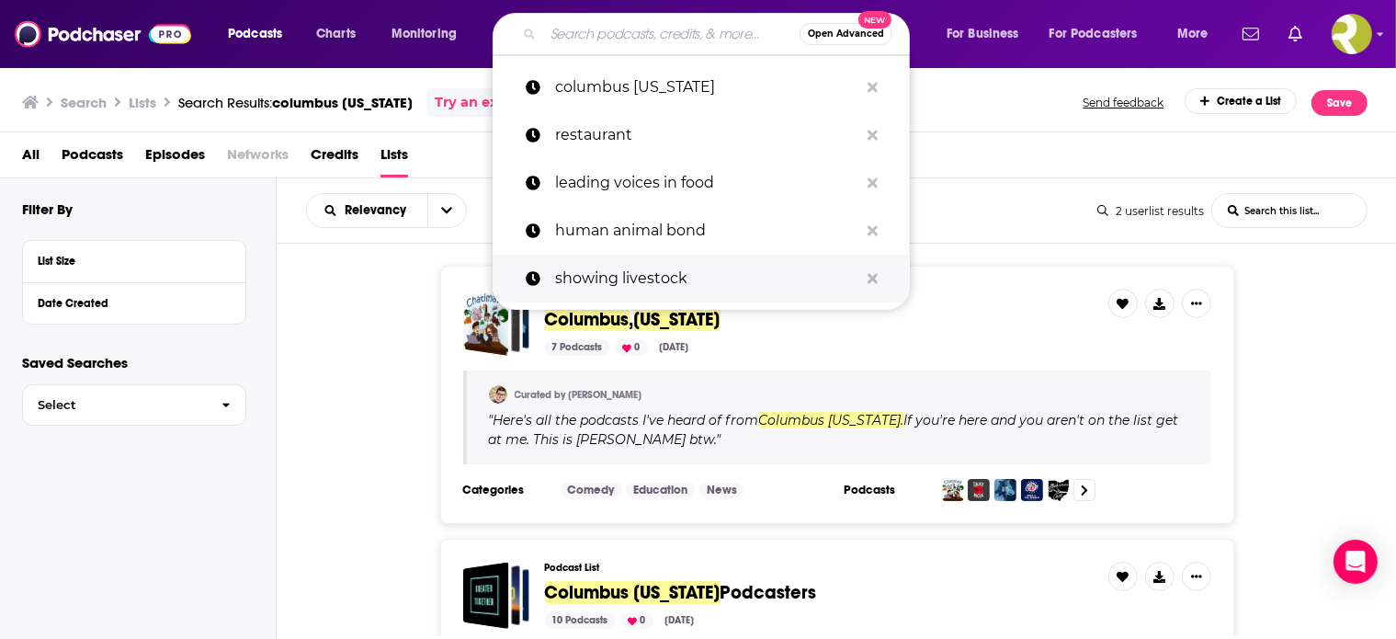
click at [858, 282] on button "Search podcasts, credits, & more..." at bounding box center [872, 279] width 28 height 34
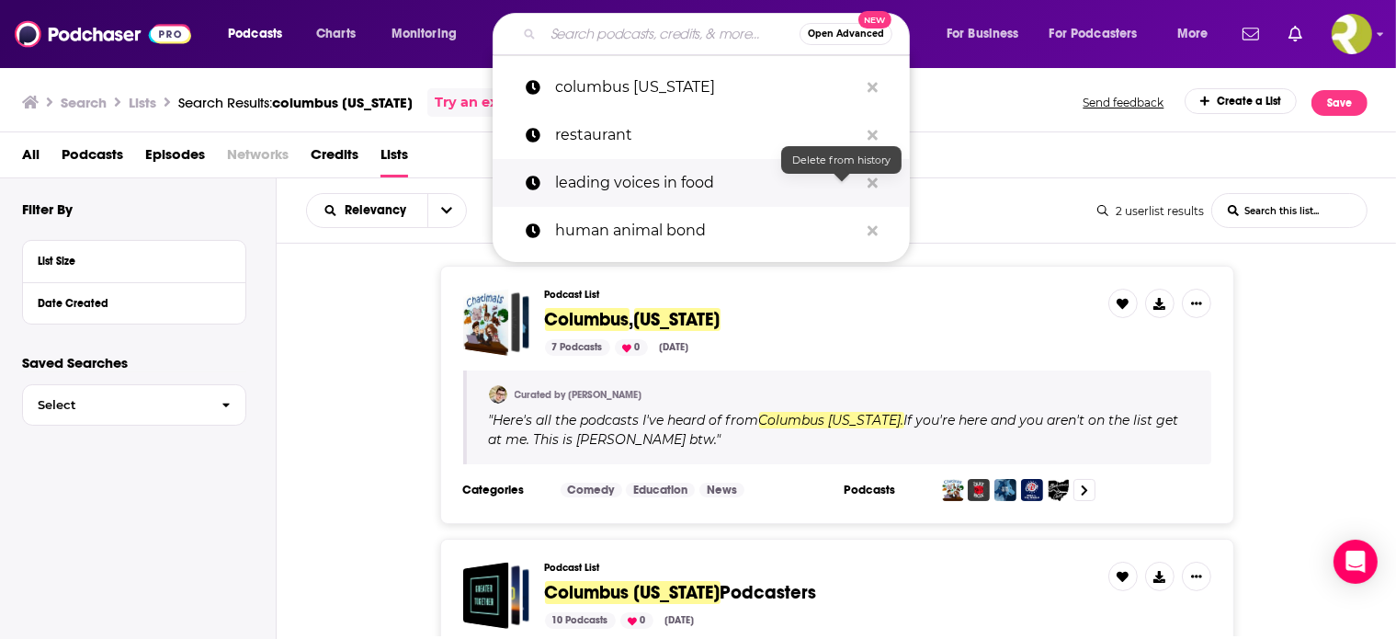
click at [868, 185] on icon "Search podcasts, credits, & more..." at bounding box center [873, 183] width 10 height 15
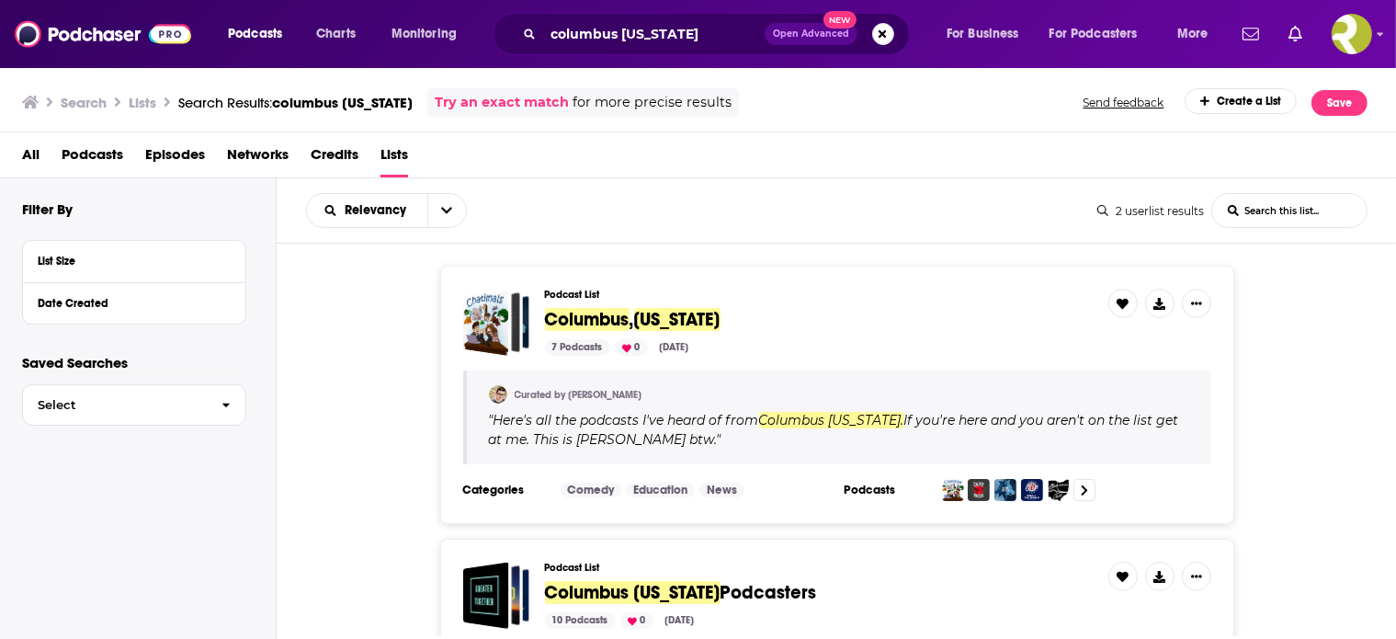
scroll to position [4, 0]
click at [109, 14] on div "Podcasts Charts Monitoring columbus ohio Open Advanced New For Business For Pod…" at bounding box center [698, 34] width 1396 height 68
click at [108, 44] on img at bounding box center [103, 34] width 176 height 35
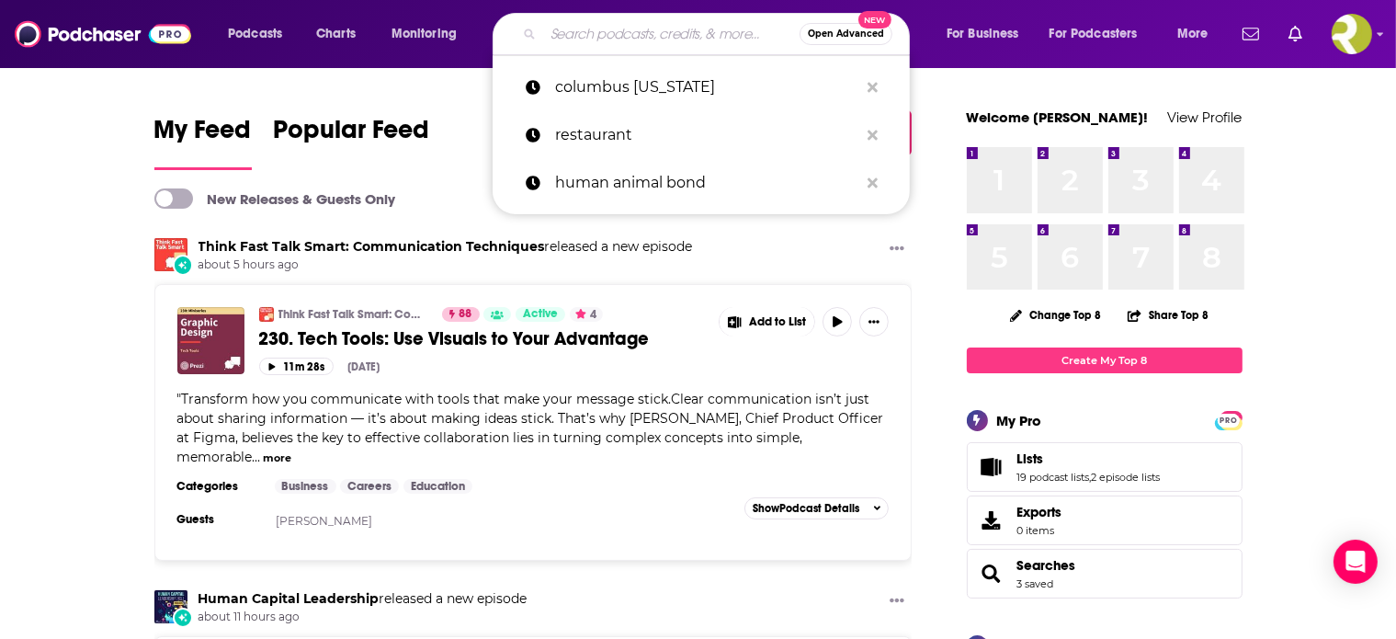
click at [635, 32] on input "Search podcasts, credits, & more..." at bounding box center [671, 33] width 256 height 29
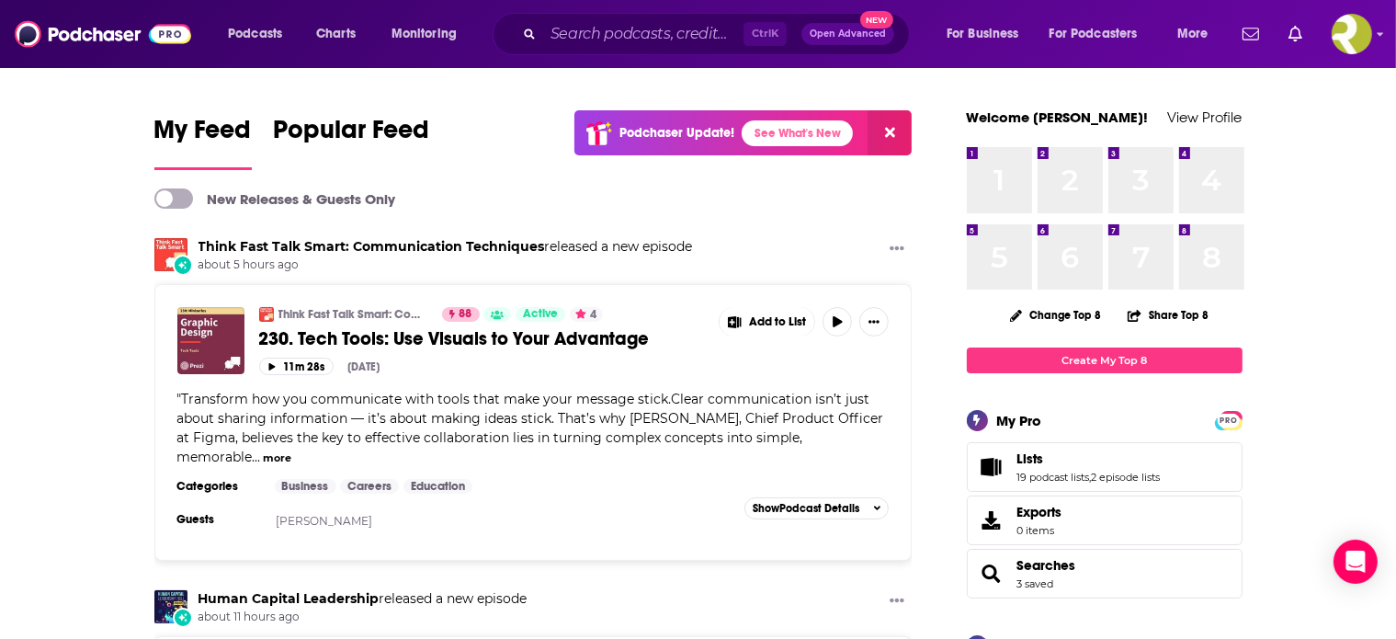
click at [450, 349] on span "230. Tech Tools: Use Visuals to Your Advantage" at bounding box center [454, 338] width 391 height 23
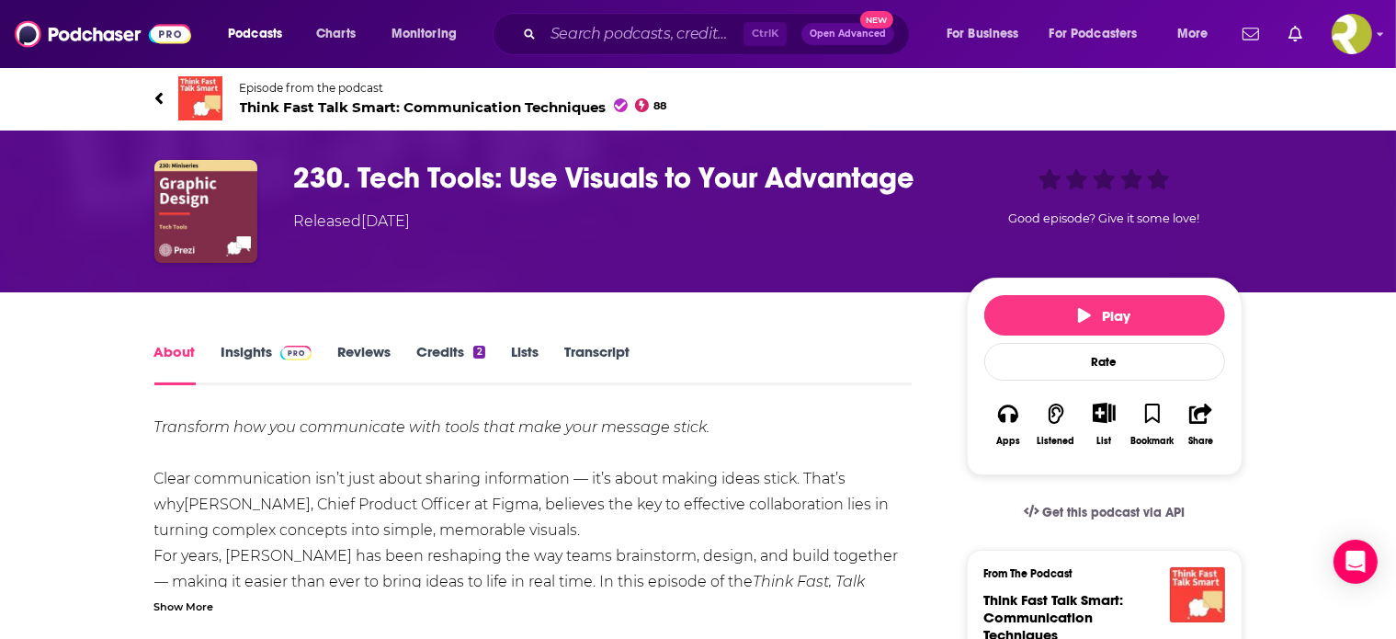
click at [268, 116] on span "Think Fast Talk Smart: Communication Techniques 88" at bounding box center [453, 106] width 427 height 17
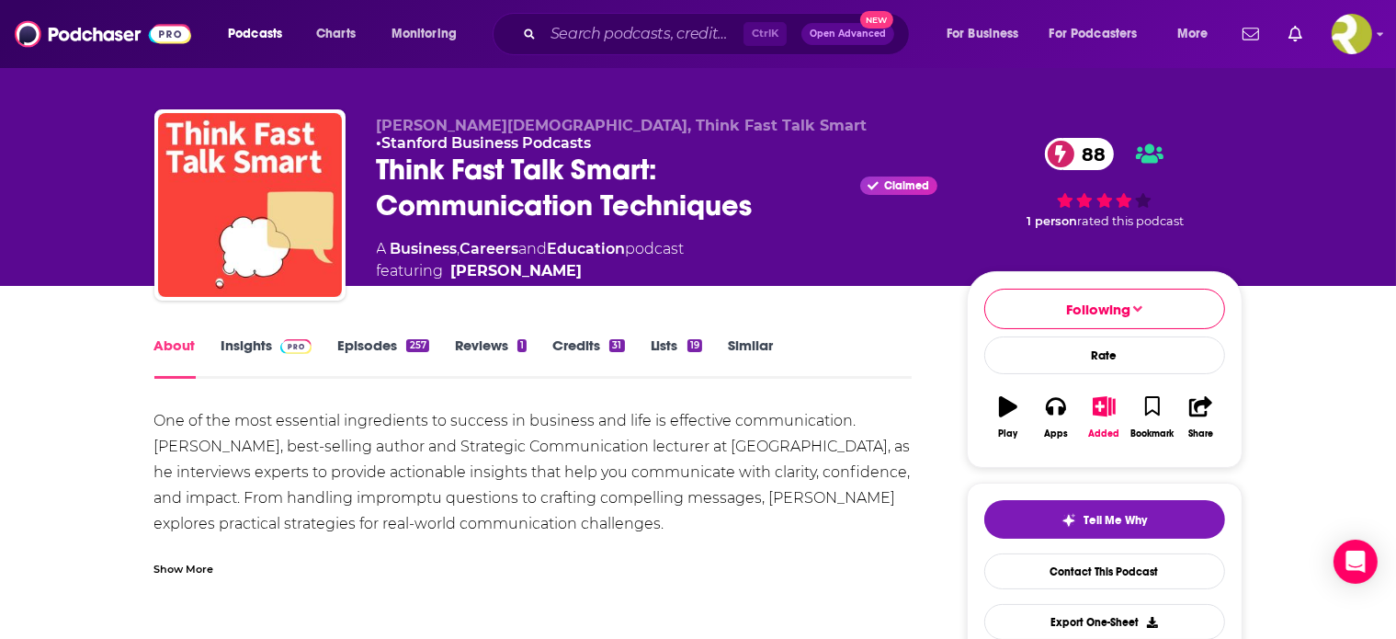
scroll to position [17, 0]
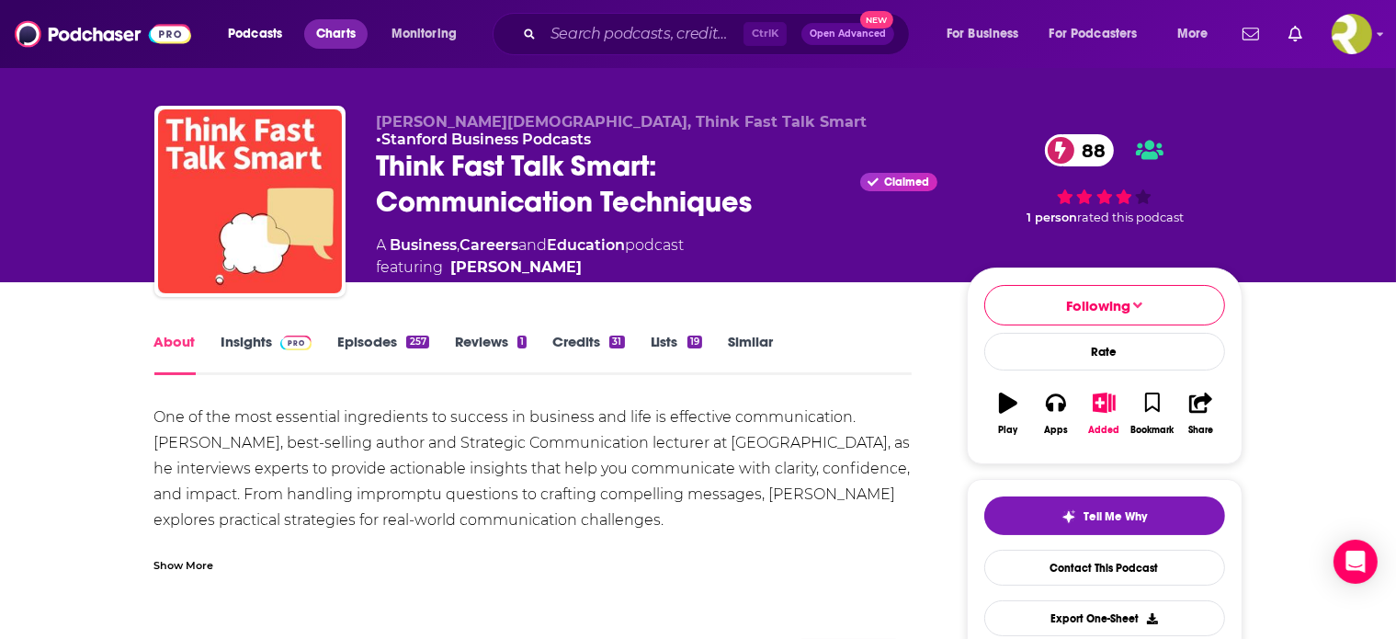
click at [346, 32] on span "Charts" at bounding box center [336, 34] width 40 height 26
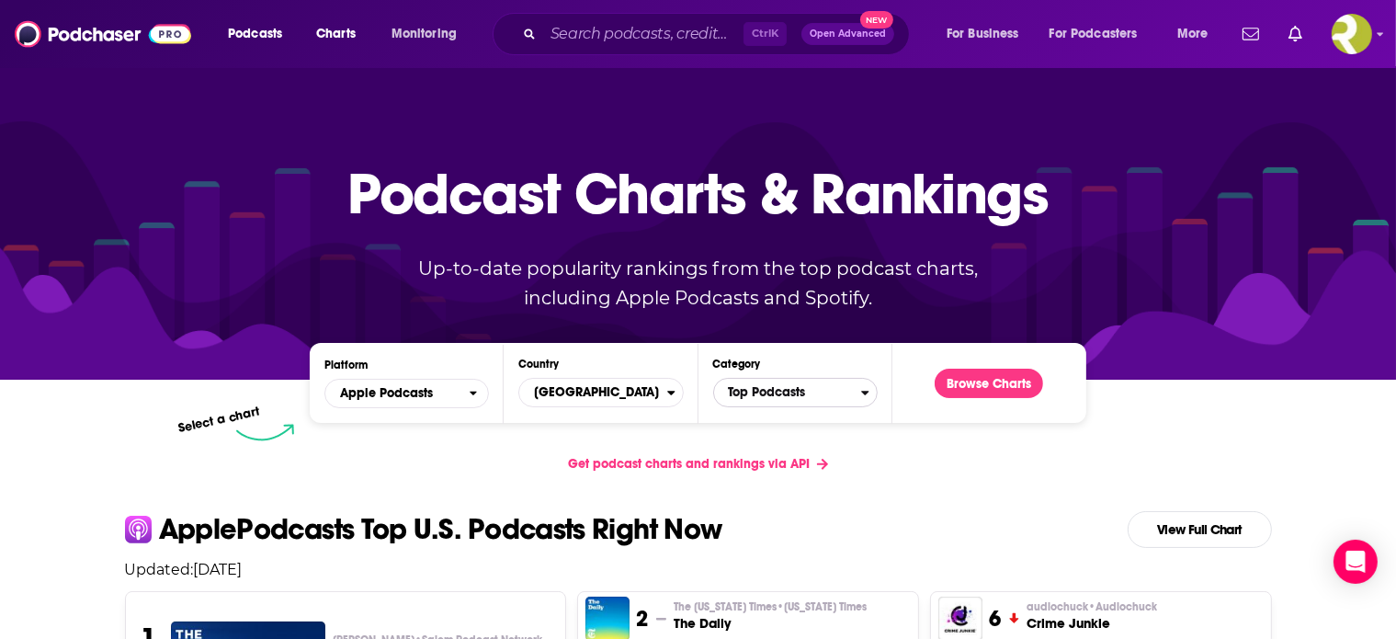
click at [795, 408] on span "Top Podcasts" at bounding box center [787, 392] width 147 height 31
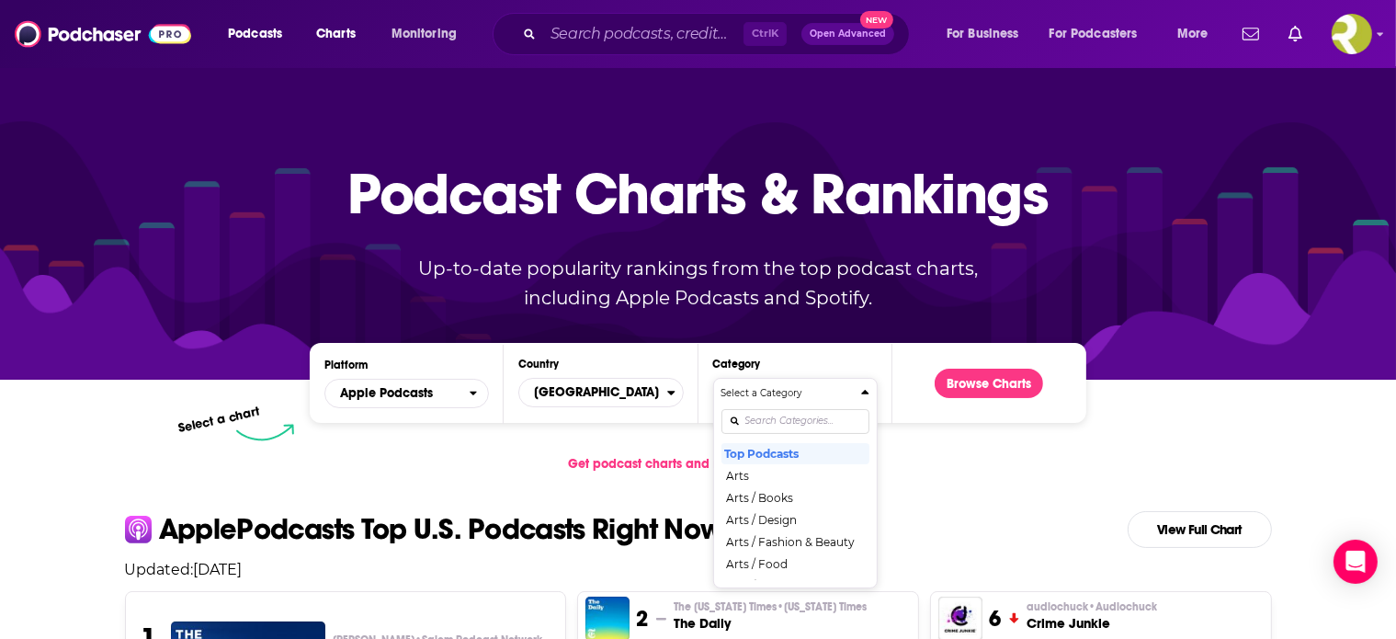
click at [795, 398] on h4 "Select a Category" at bounding box center [787, 393] width 132 height 9
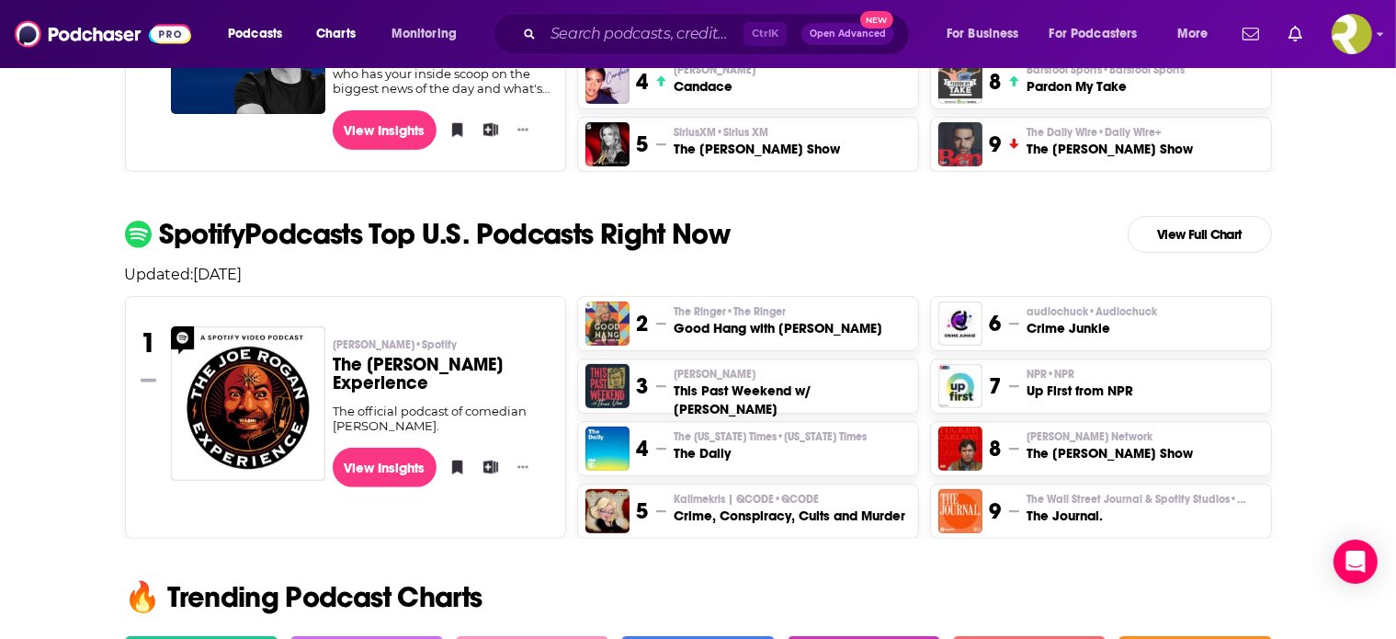
scroll to position [665, 0]
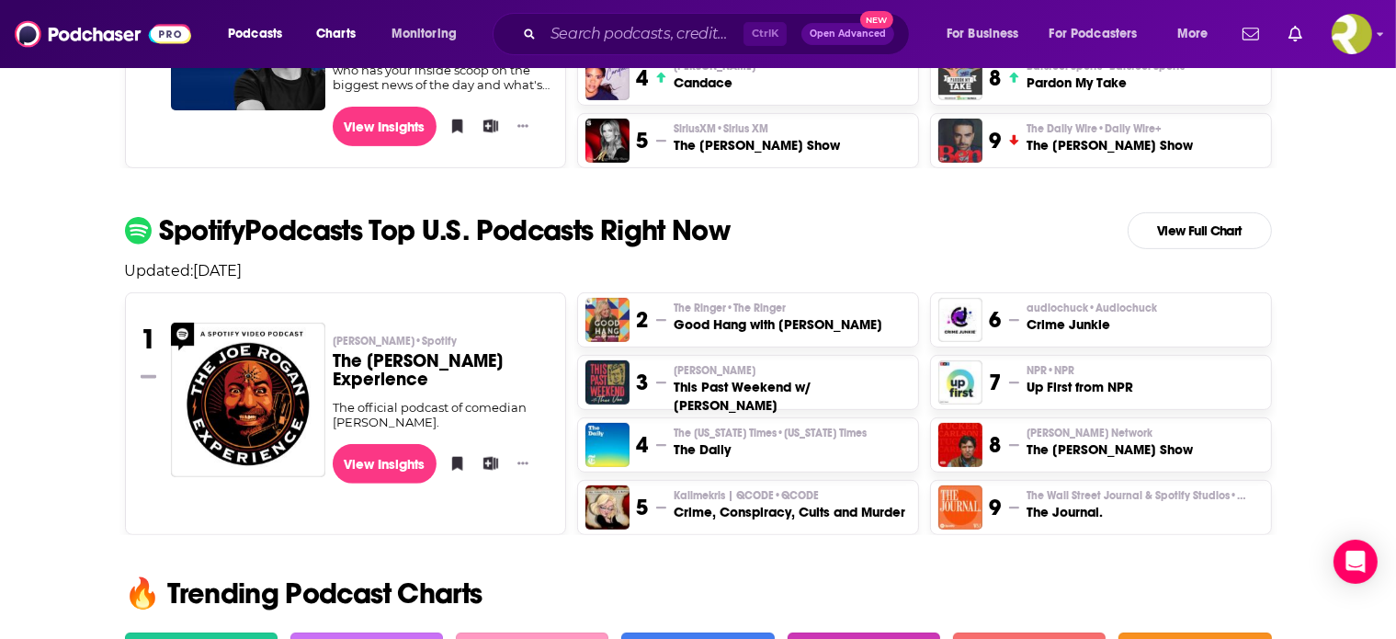
click at [803, 414] on h3 "This Past Weekend w/ Theo Von" at bounding box center [792, 396] width 236 height 37
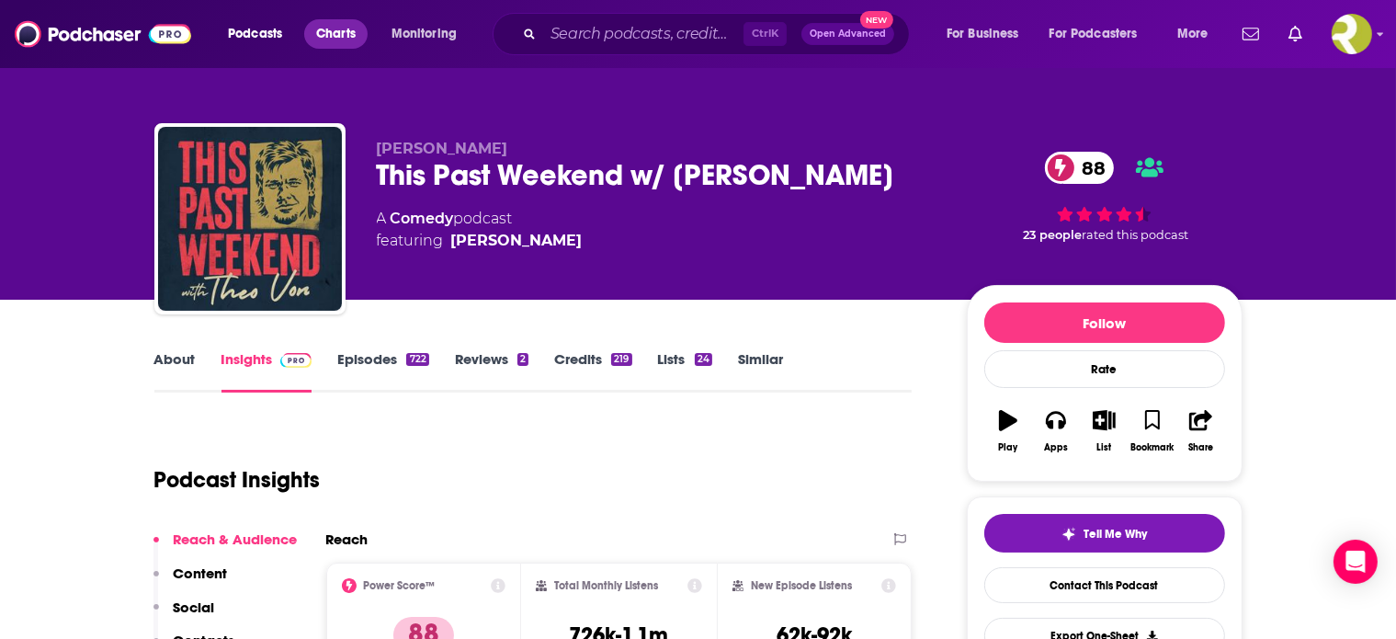
click at [367, 44] on link "Charts" at bounding box center [335, 33] width 62 height 29
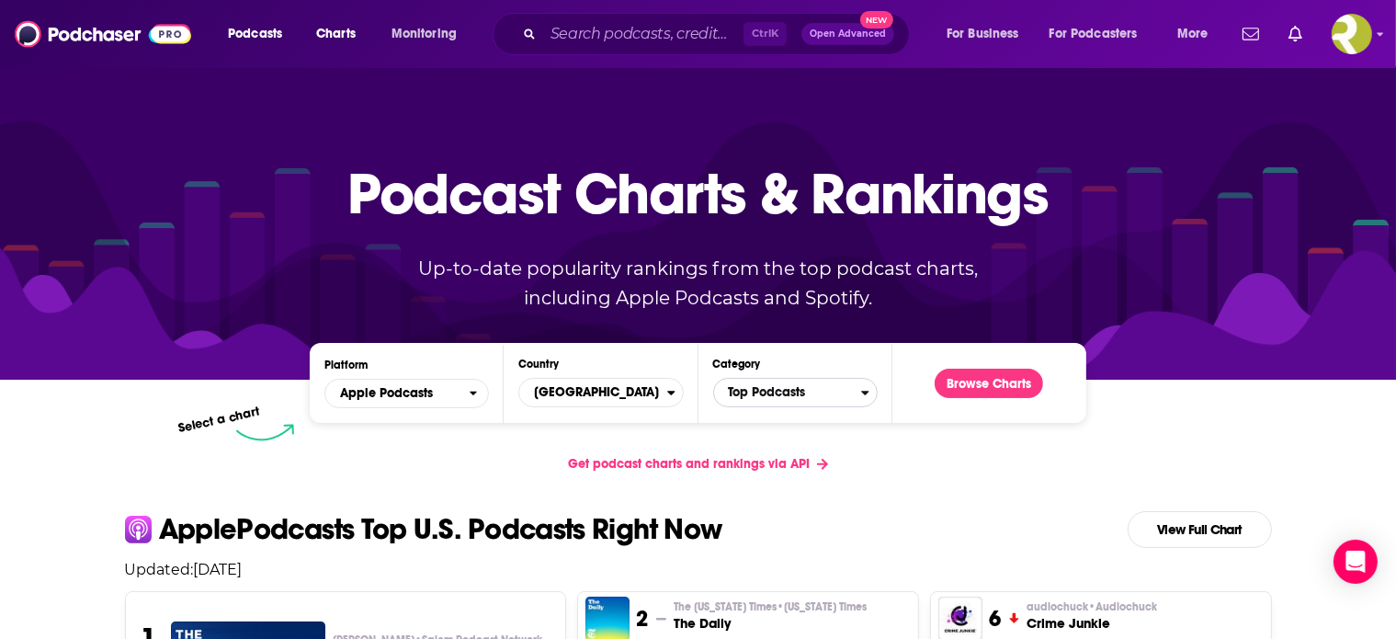
click at [746, 408] on span "Top Podcasts" at bounding box center [787, 392] width 147 height 31
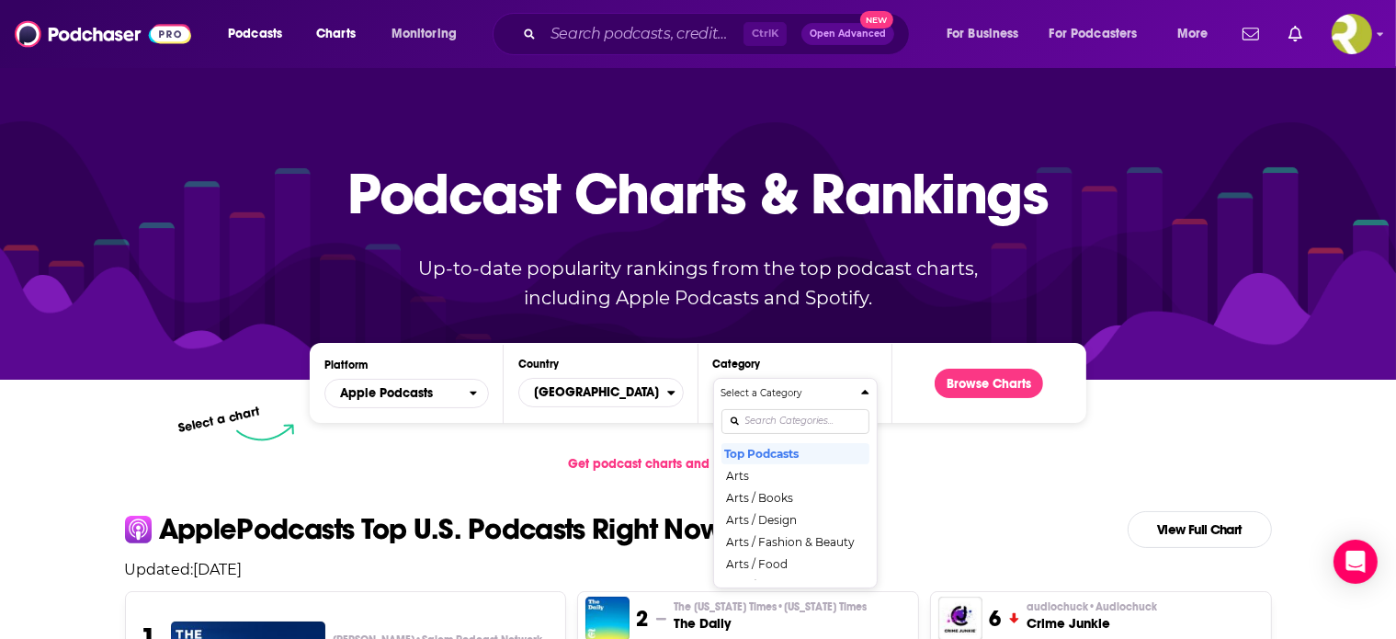
click at [182, 441] on div "Platform Apple Podcasts Country United States Category Select a Category Top Po…" at bounding box center [698, 384] width 1176 height 113
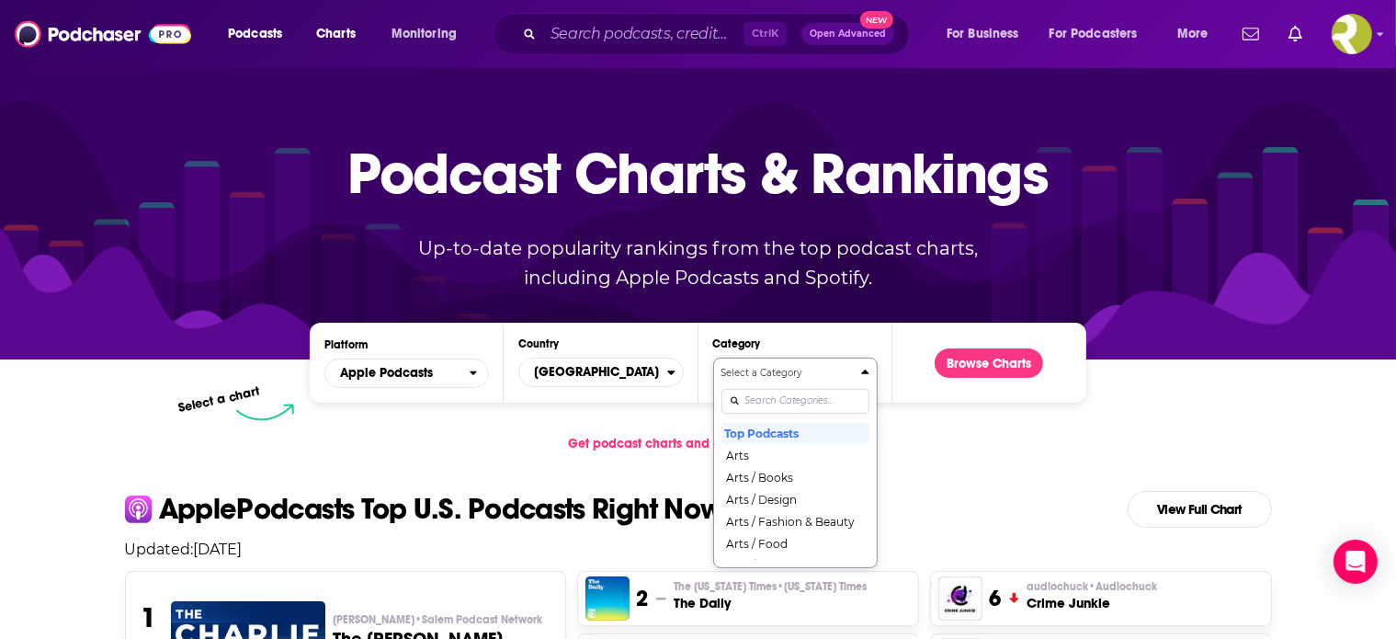
click at [773, 451] on div "Select a Category Top Podcasts Arts Arts / Books Arts / Design Arts / Fashion &…" at bounding box center [795, 463] width 148 height 194
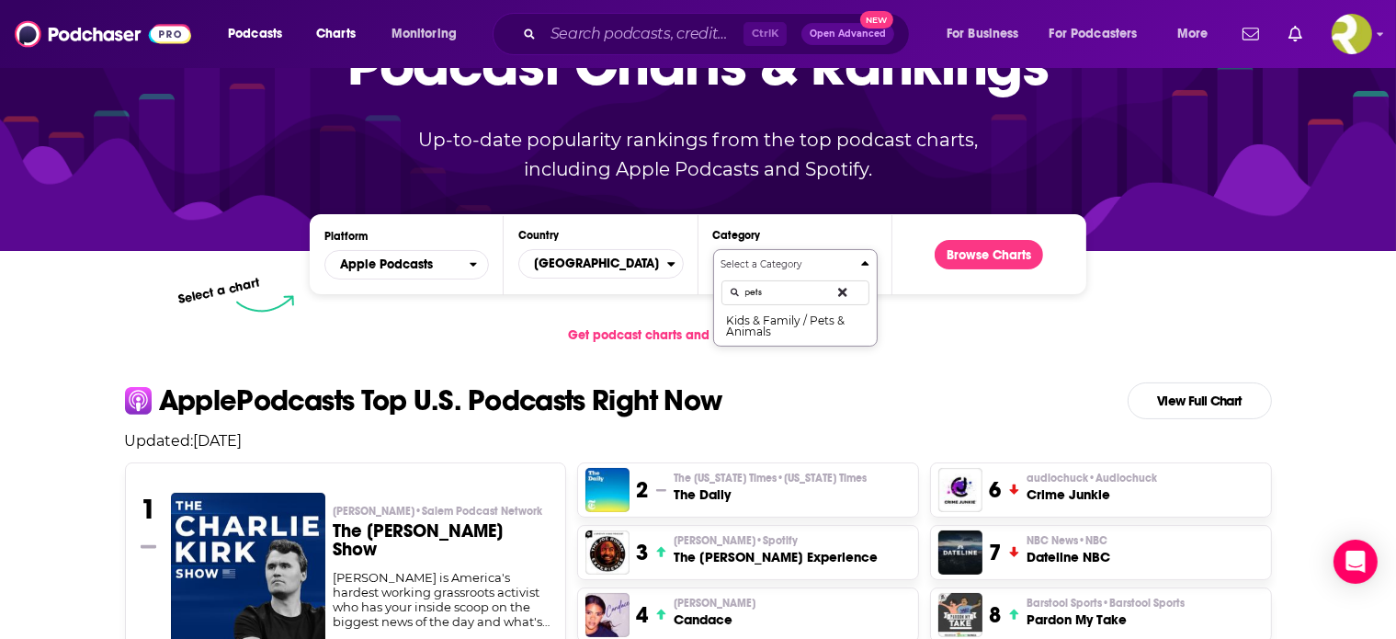
type input "pets"
click at [782, 313] on div "pets" at bounding box center [795, 292] width 148 height 42
click at [787, 338] on button "Kids & Family / Pets & Animals" at bounding box center [795, 325] width 148 height 25
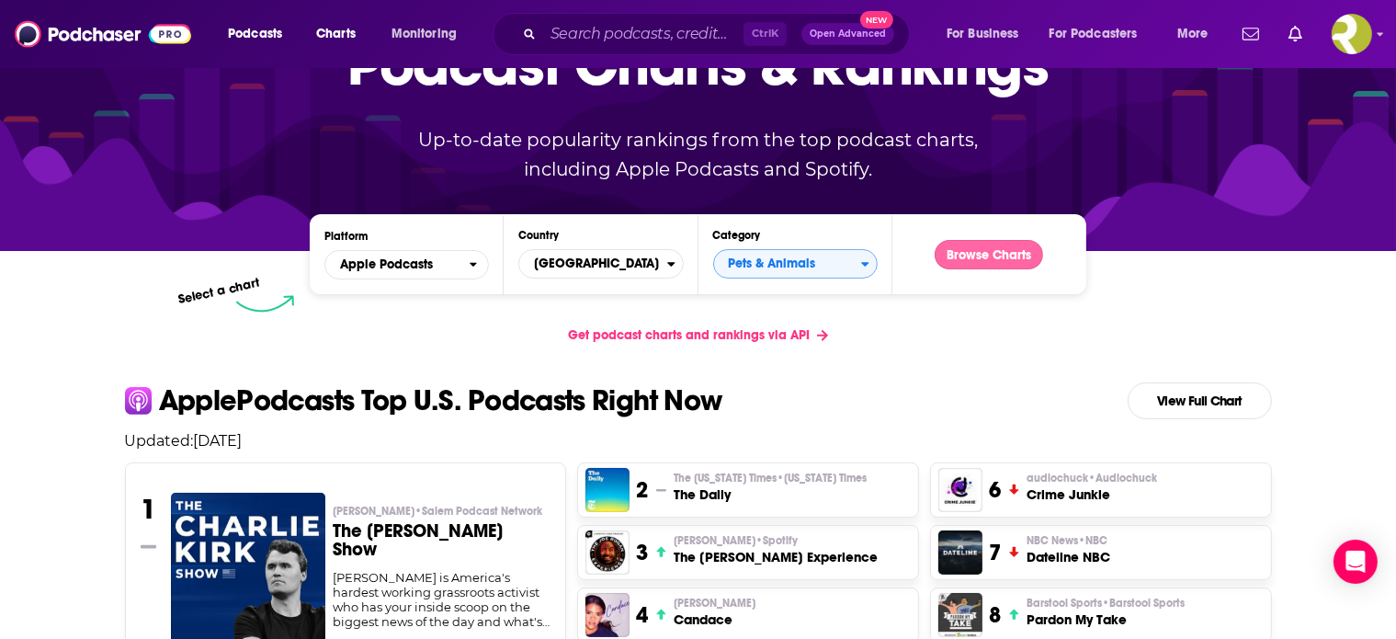
click at [1022, 269] on button "Browse Charts" at bounding box center [989, 254] width 108 height 29
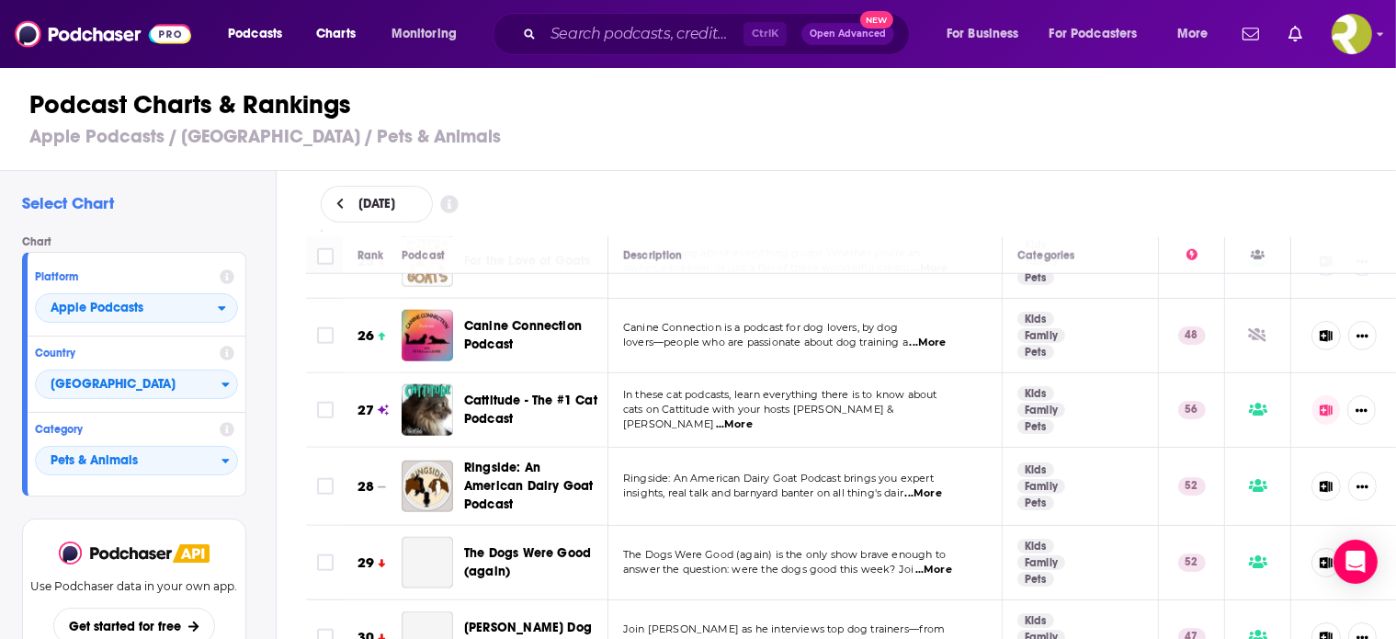
scroll to position [1992, 0]
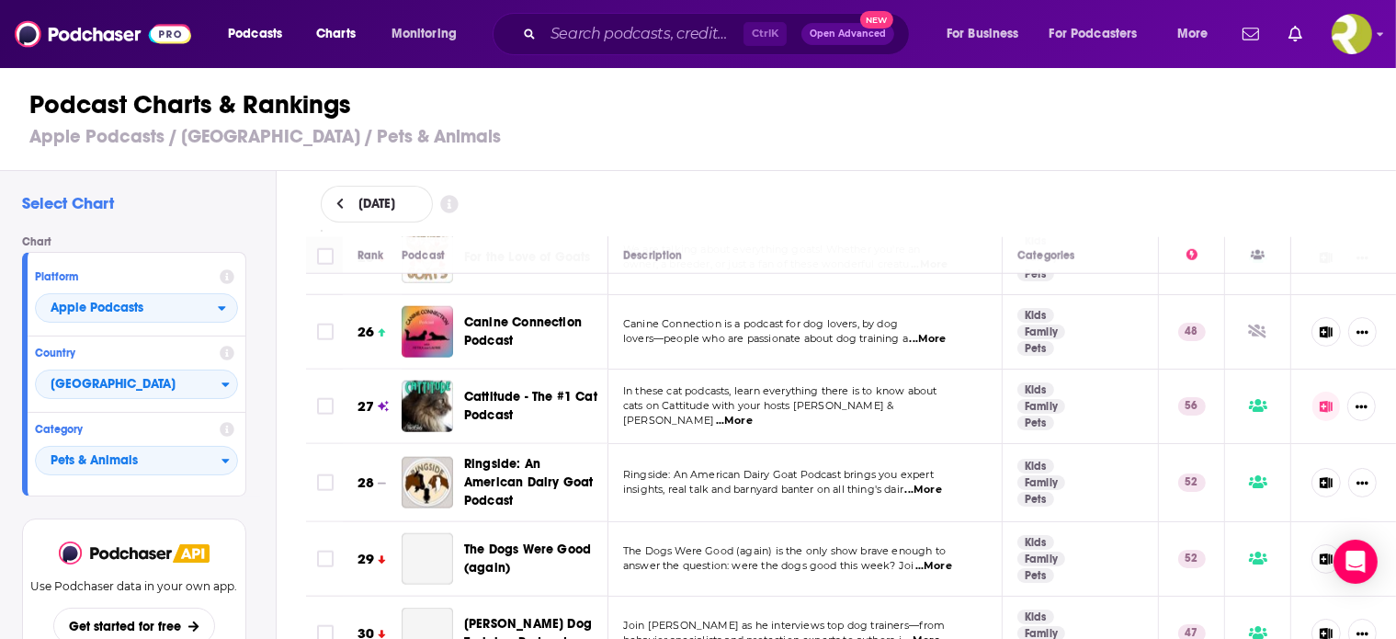
click at [547, 265] on span "For the Love of Goats" at bounding box center [527, 257] width 127 height 16
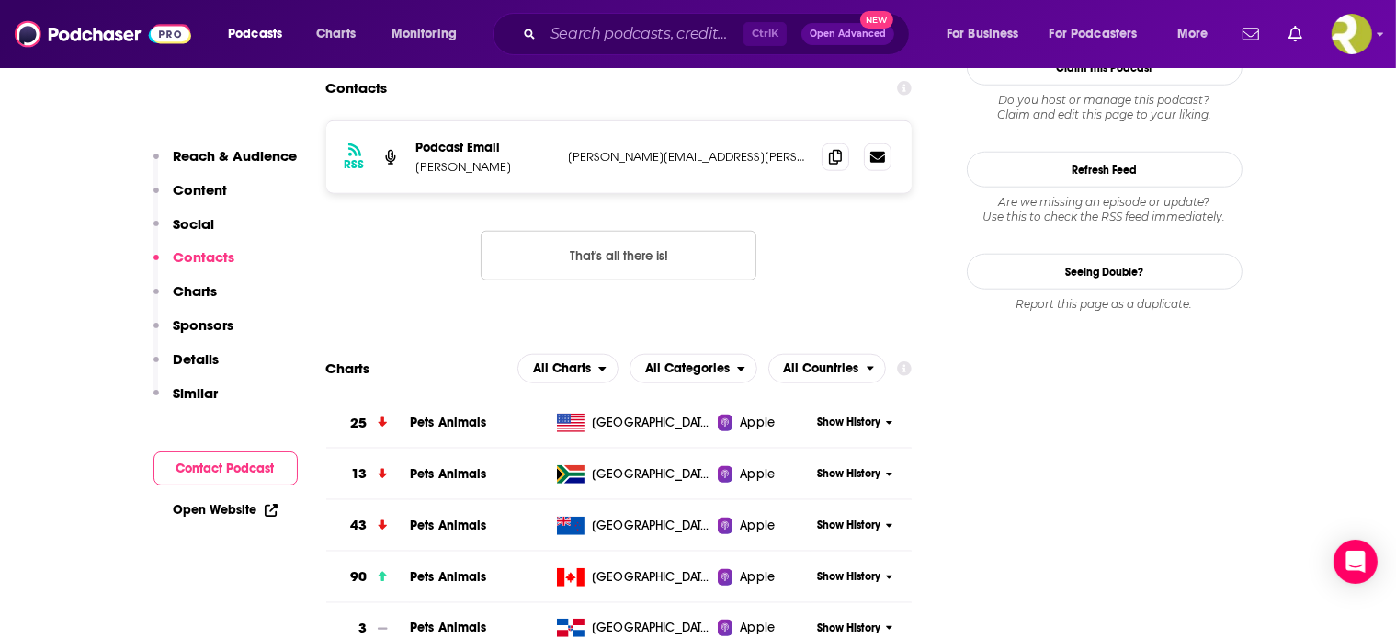
scroll to position [1830, 0]
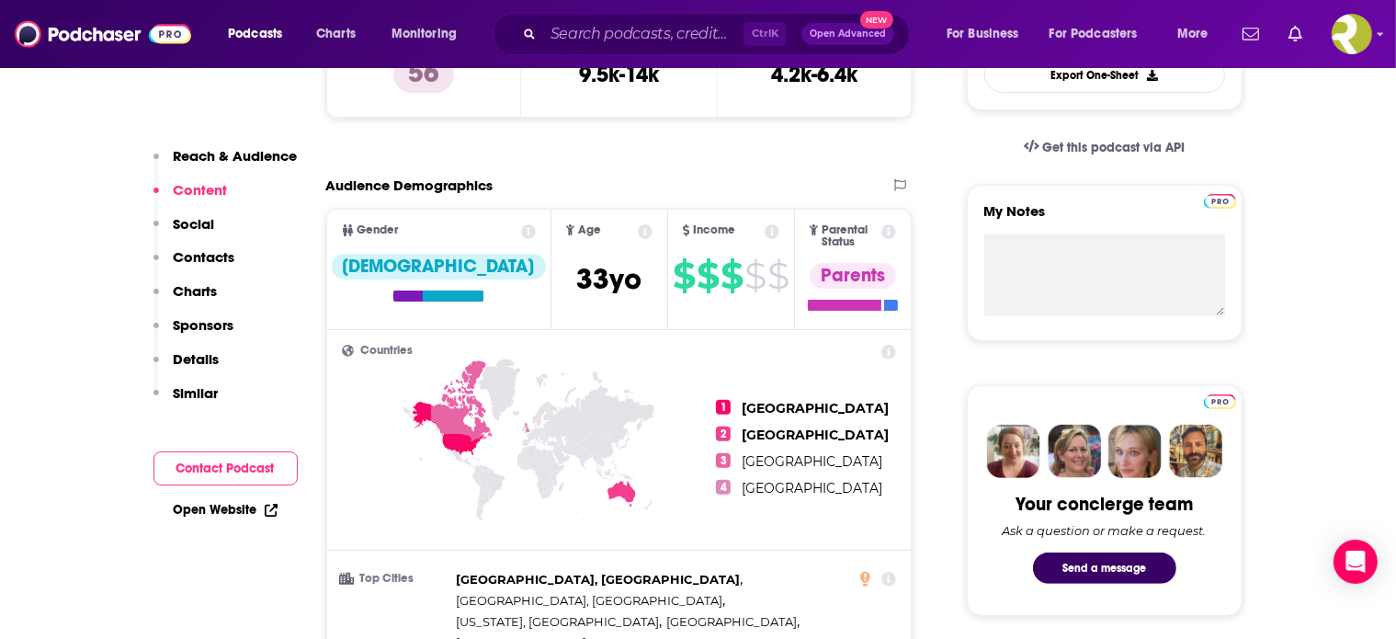
click at [174, 368] on p "Details" at bounding box center [197, 358] width 46 height 17
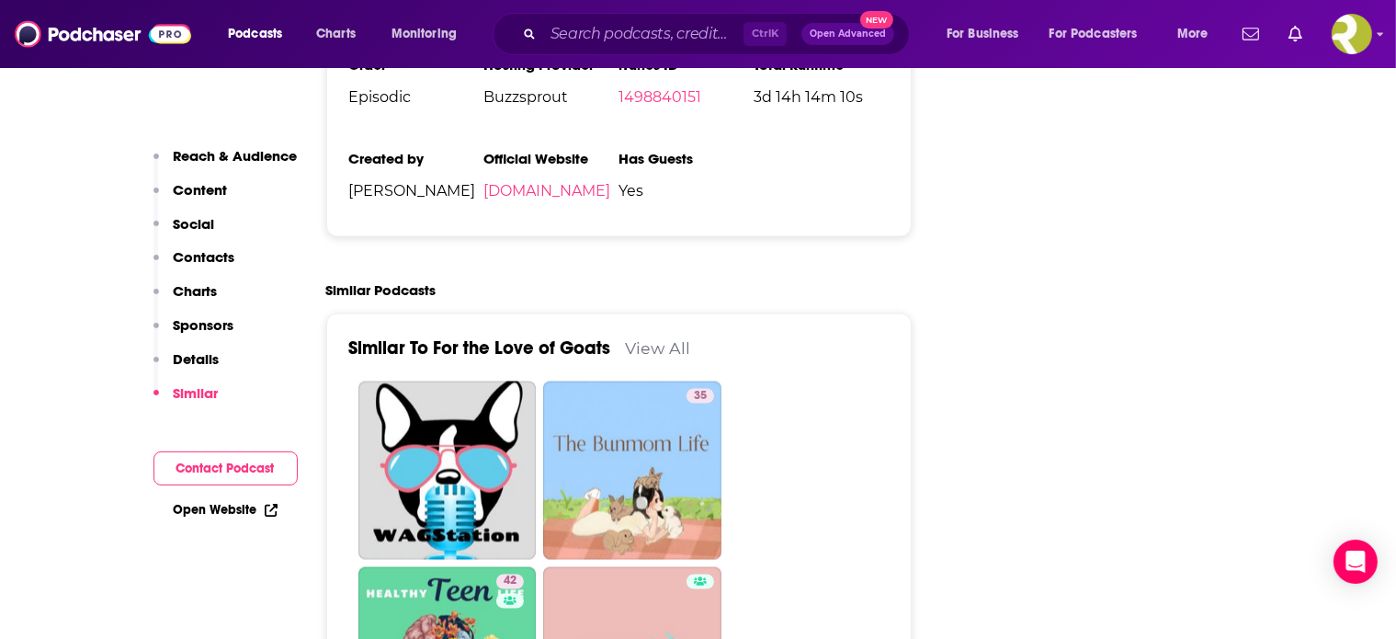
scroll to position [2926, 0]
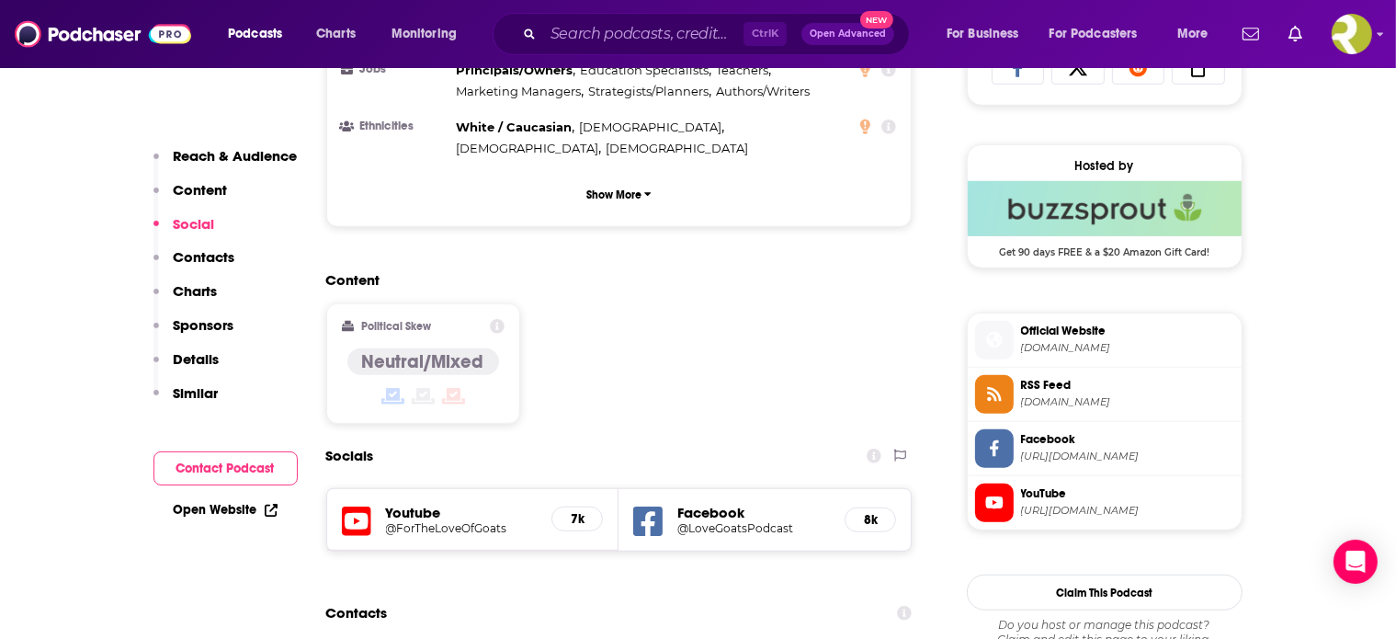
click at [173, 214] on button "Content" at bounding box center [190, 198] width 74 height 34
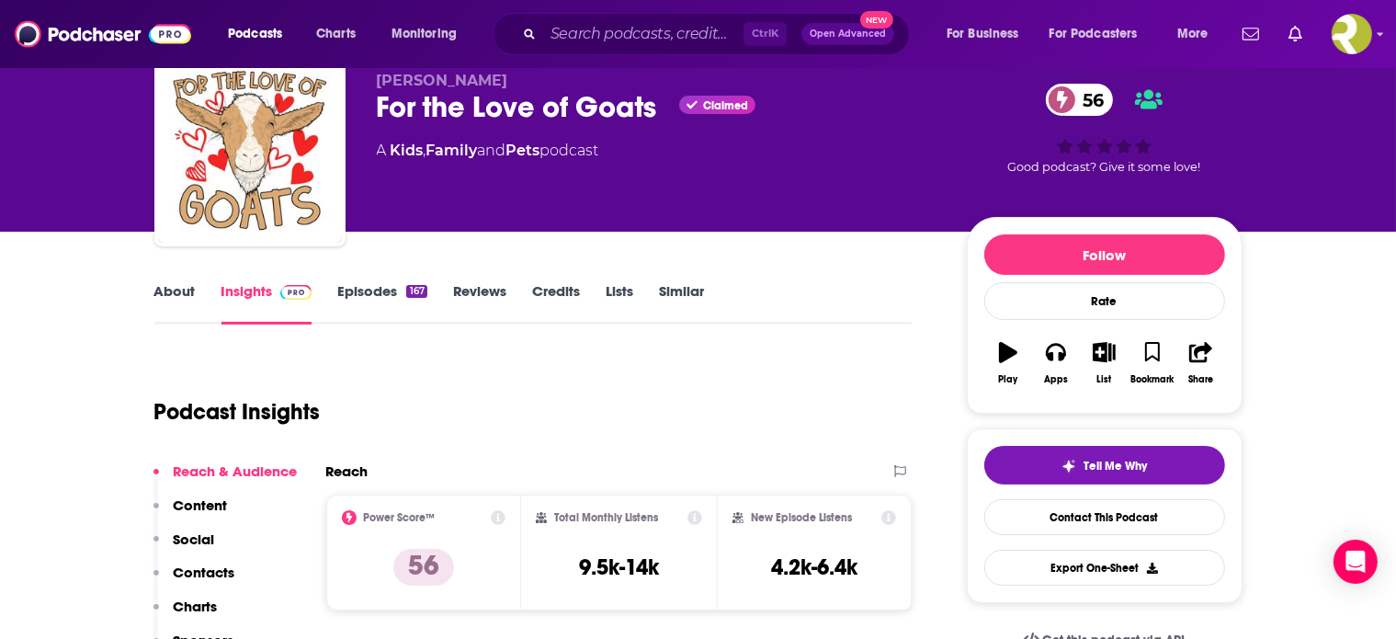
scroll to position [0, 0]
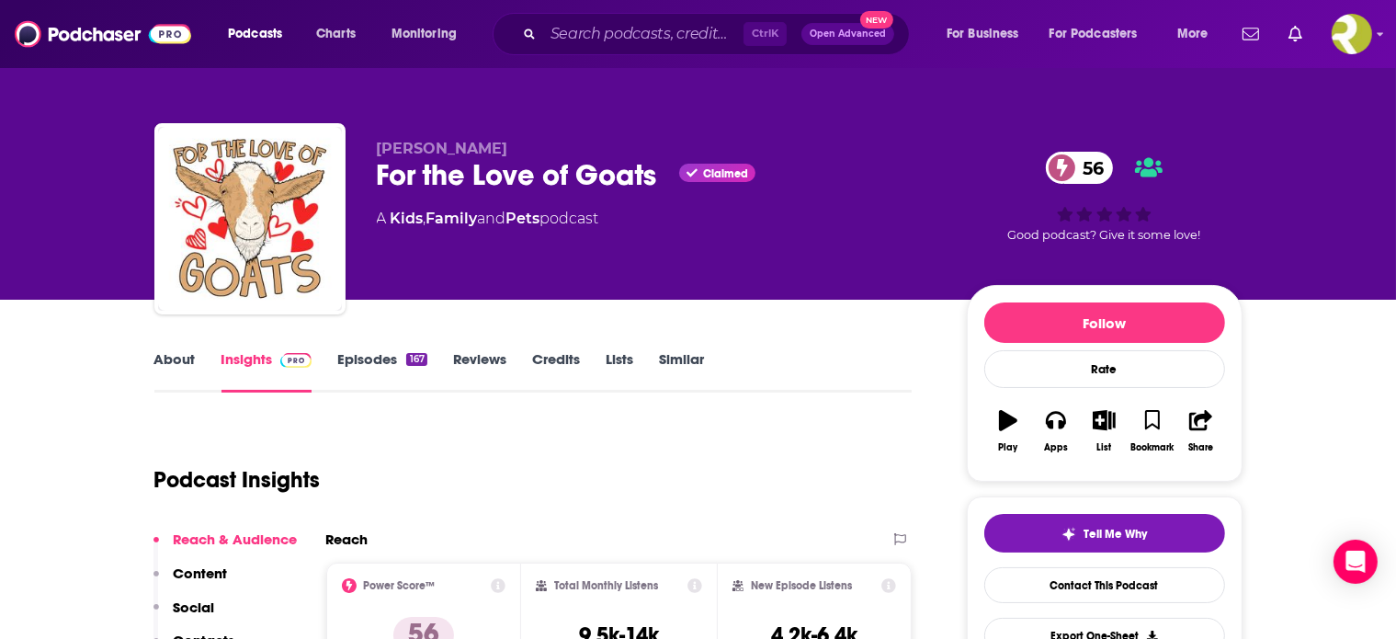
click at [358, 379] on link "Episodes 167" at bounding box center [381, 371] width 89 height 42
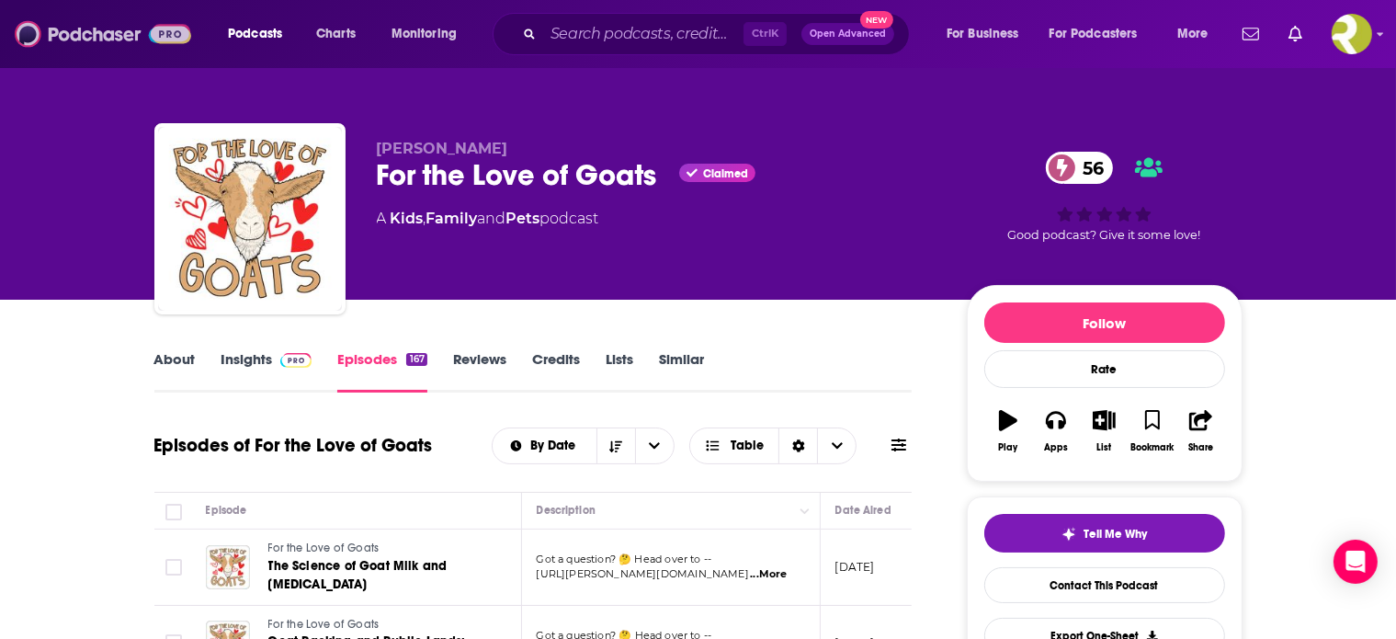
click at [111, 32] on img at bounding box center [103, 34] width 176 height 35
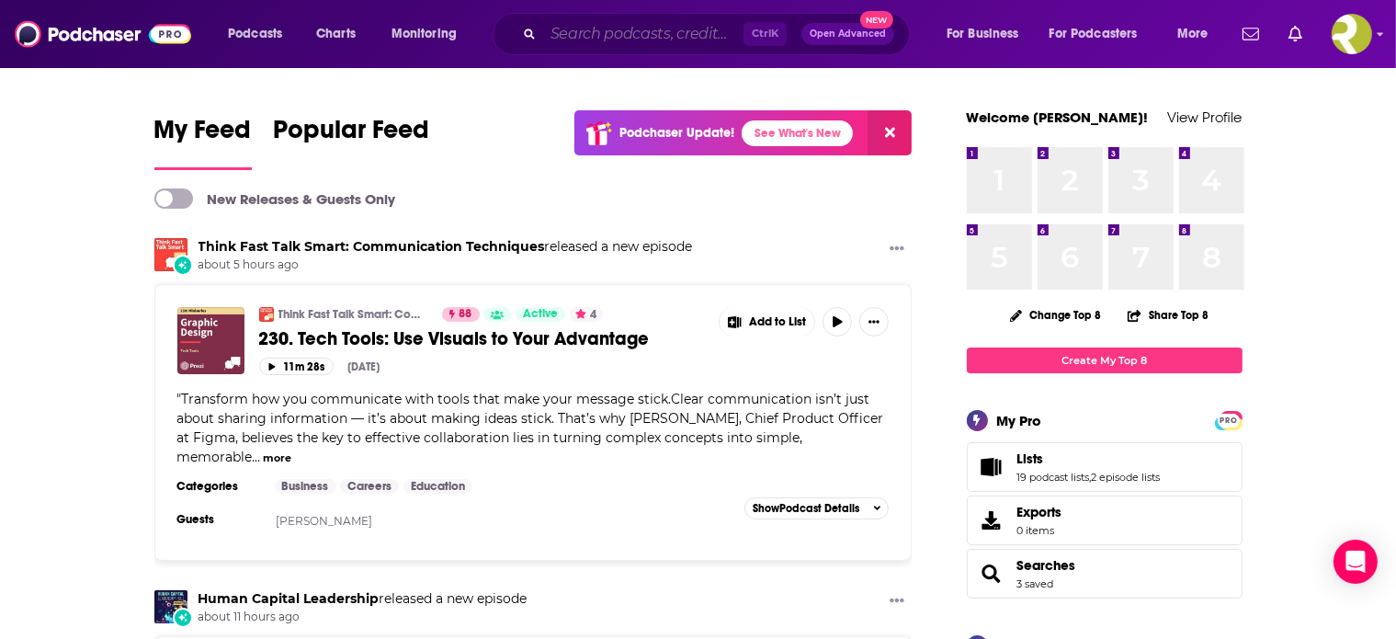
click at [613, 40] on input "Search podcasts, credits, & more..." at bounding box center [643, 33] width 200 height 29
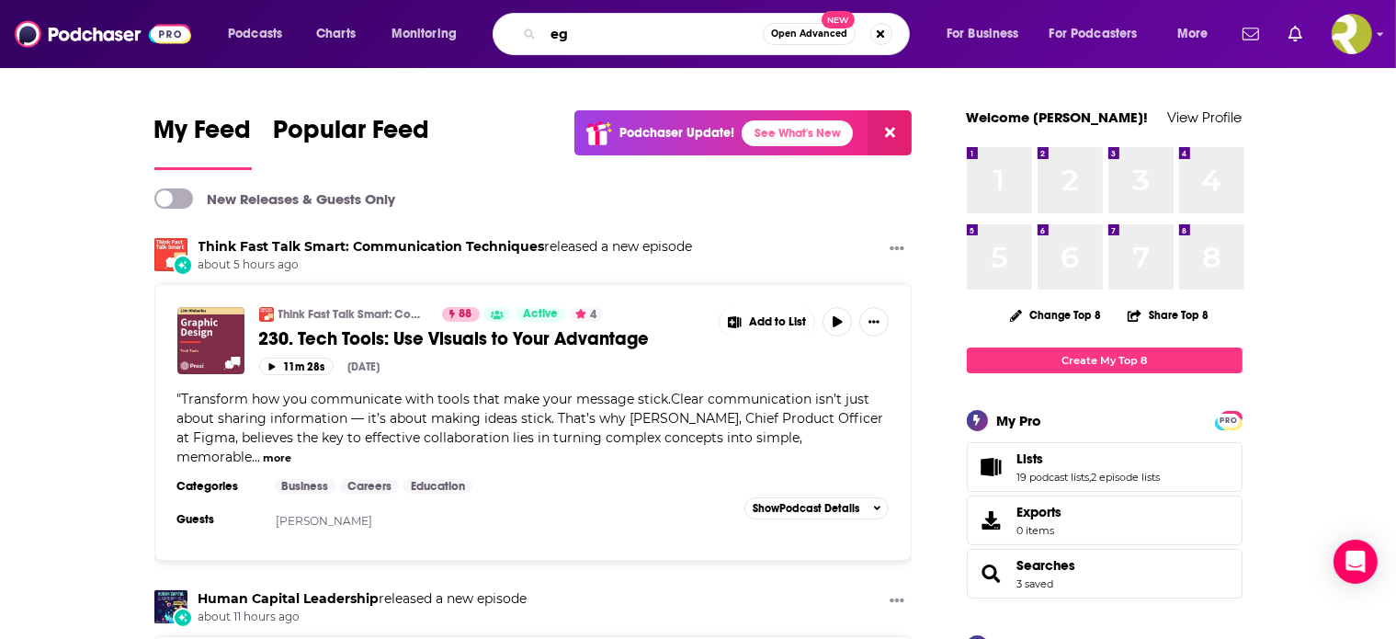
type input "e"
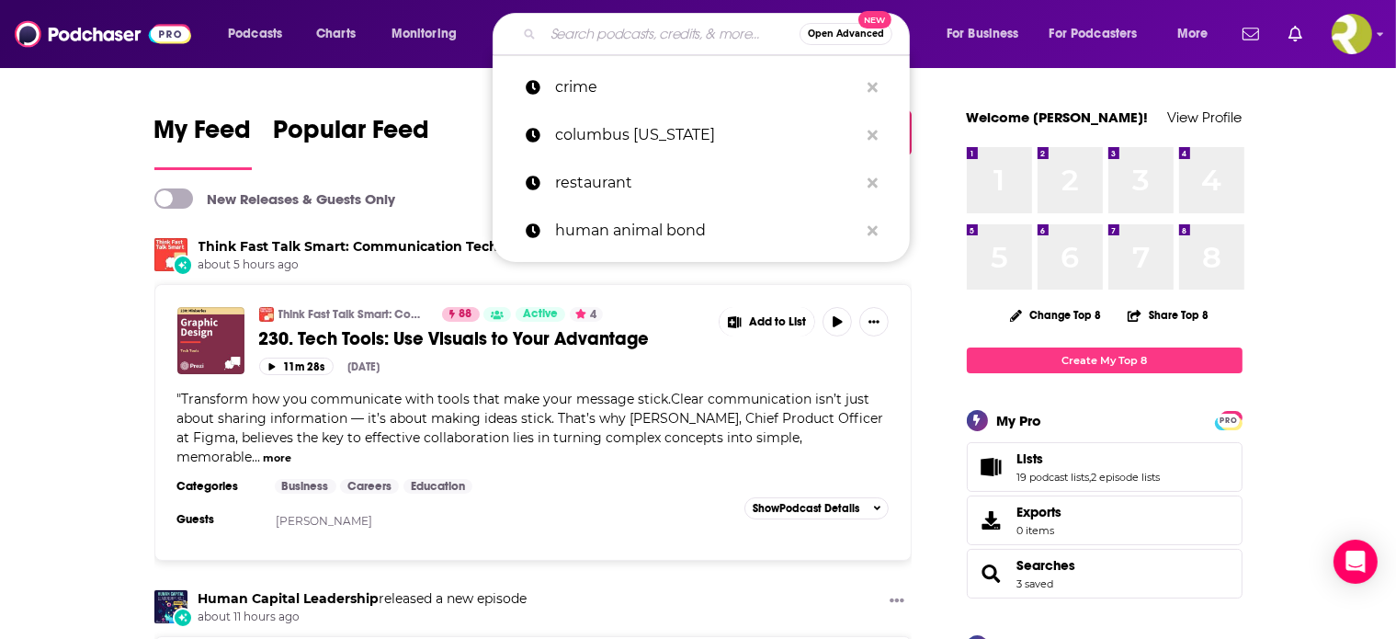
type input "f"
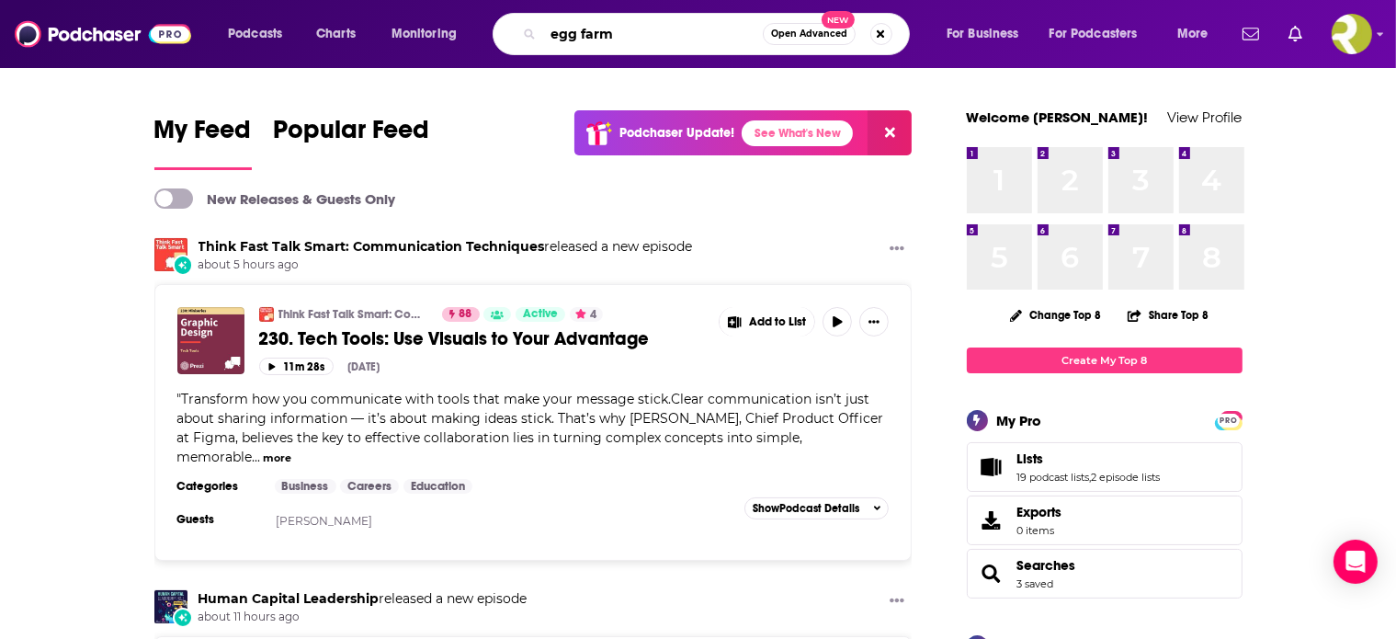
type input "egg farm"
